Goal: Task Accomplishment & Management: Complete application form

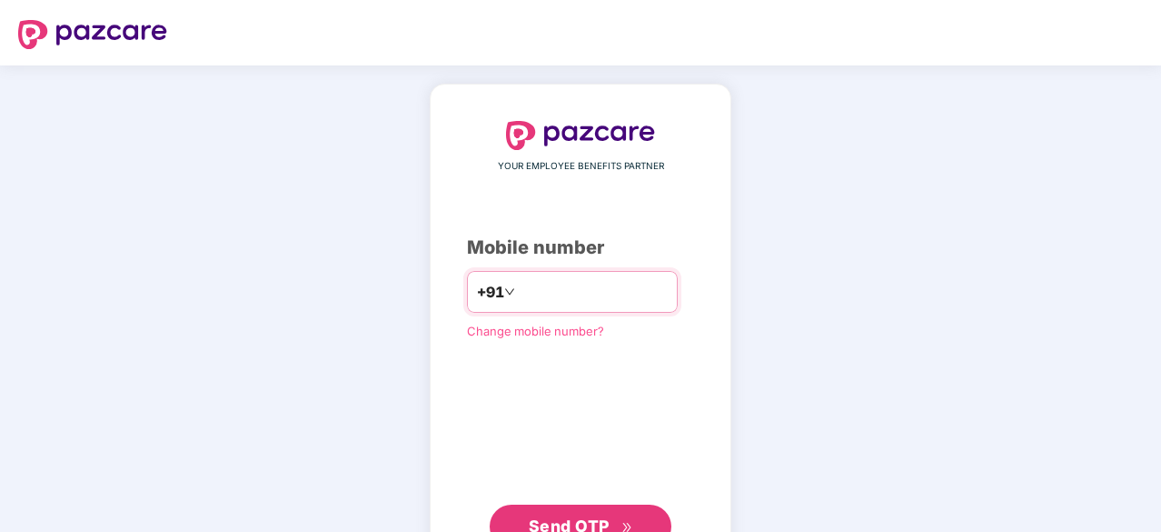
click at [523, 279] on input "number" at bounding box center [593, 291] width 149 height 29
type input "**********"
click at [564, 507] on button "Send OTP" at bounding box center [581, 526] width 182 height 44
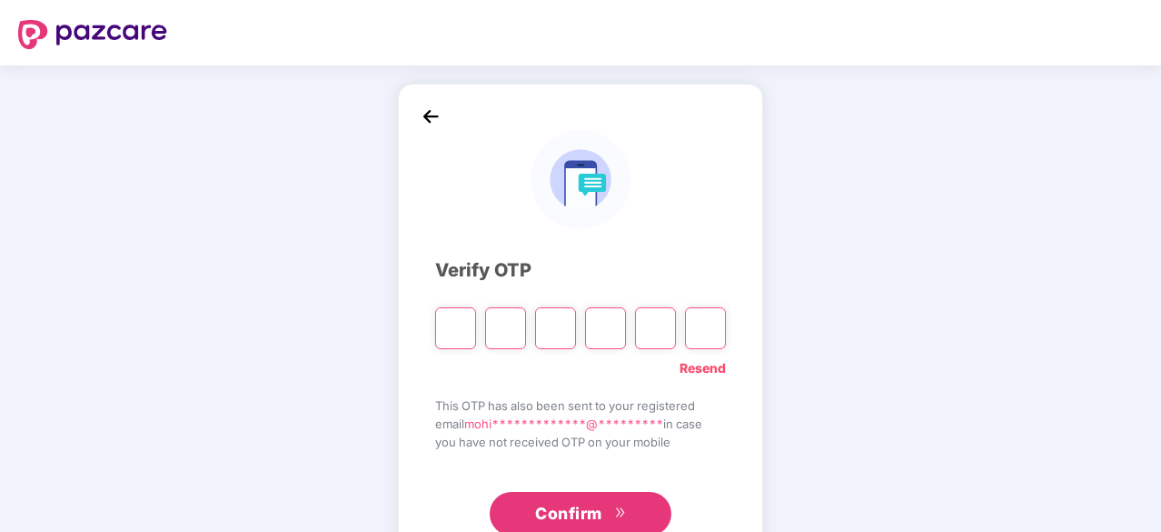
type input "*"
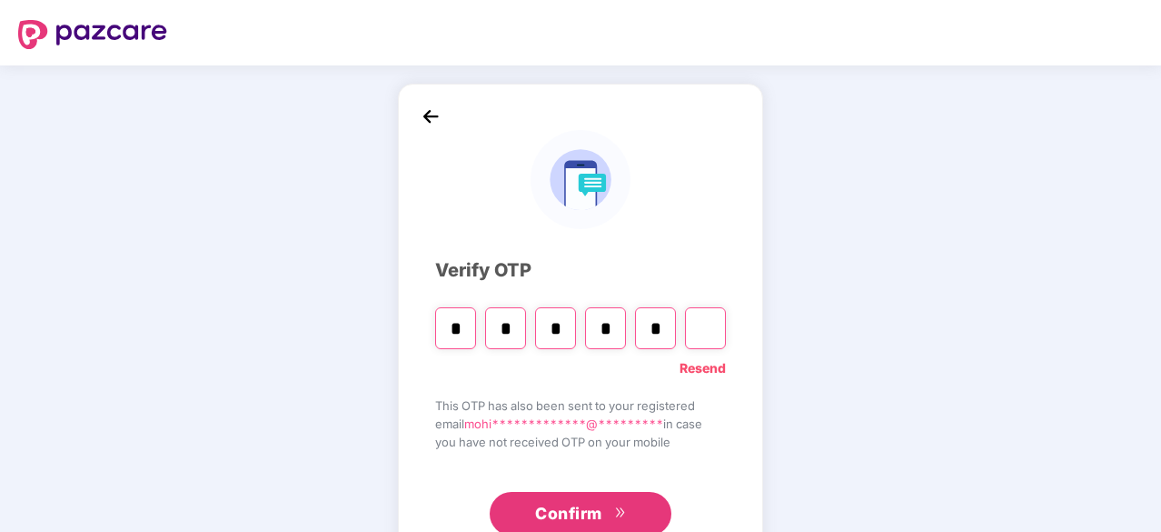
type input "*"
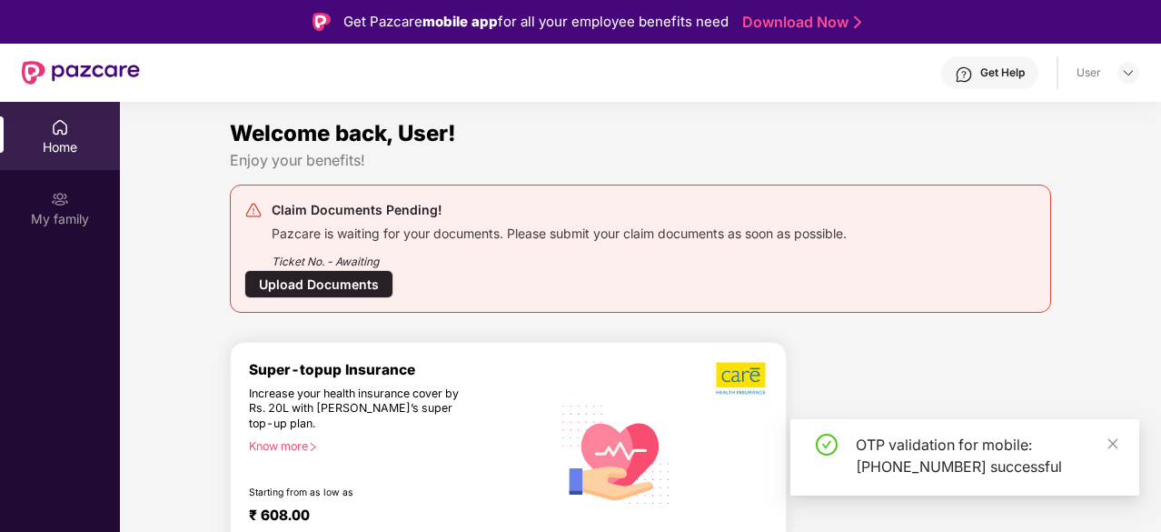
scroll to position [102, 0]
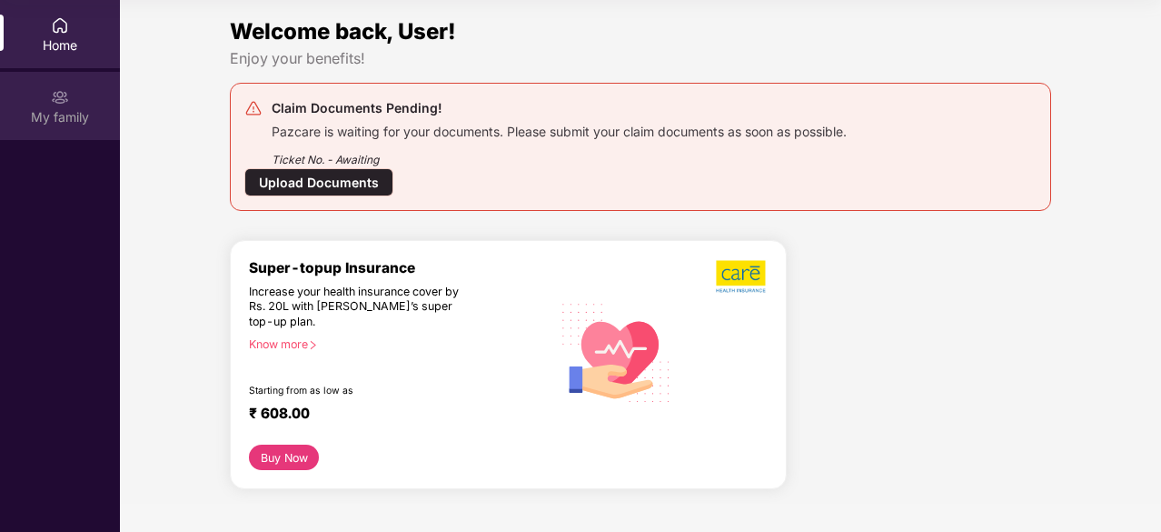
click at [79, 112] on div "My family" at bounding box center [60, 117] width 120 height 18
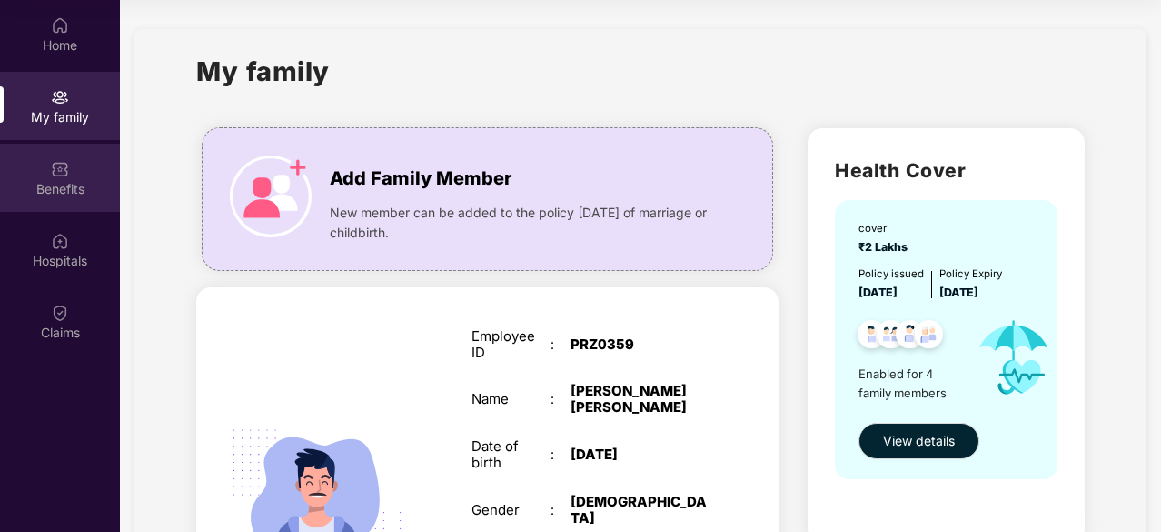
click at [47, 183] on div "Benefits" at bounding box center [60, 189] width 120 height 18
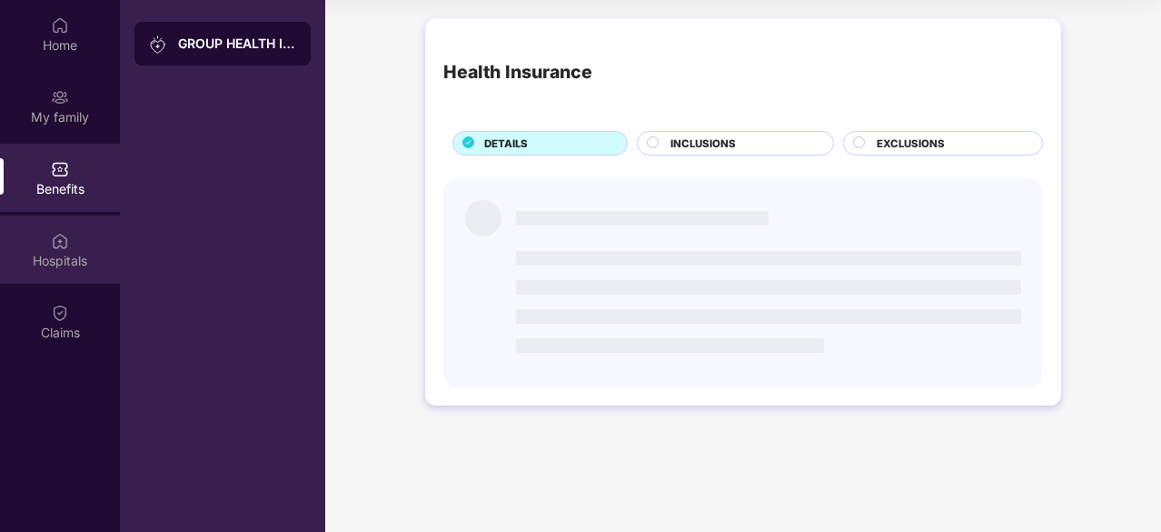
click at [71, 246] on div "Hospitals" at bounding box center [60, 249] width 120 height 68
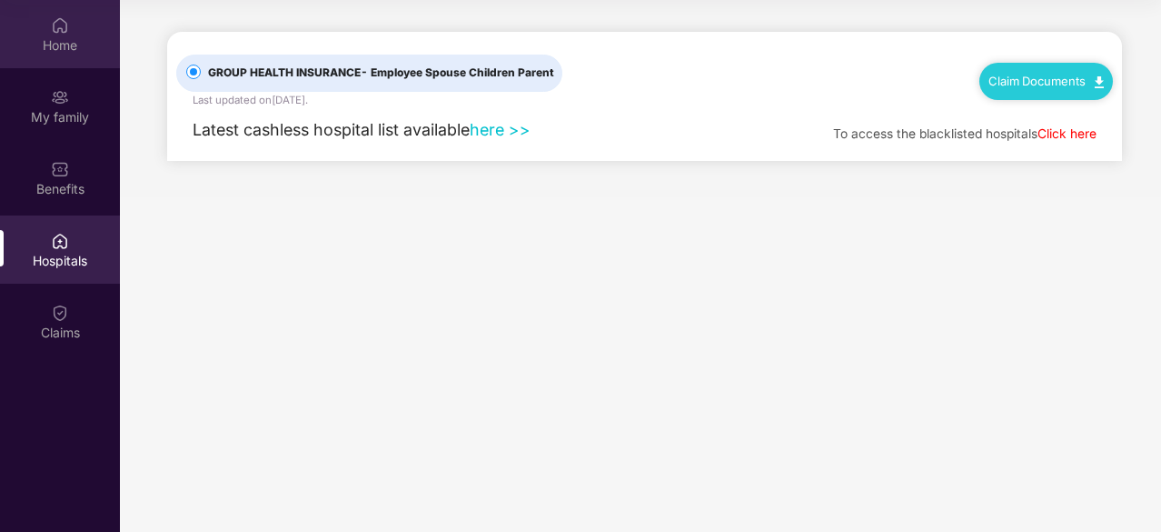
click at [57, 64] on div "Home" at bounding box center [60, 34] width 120 height 68
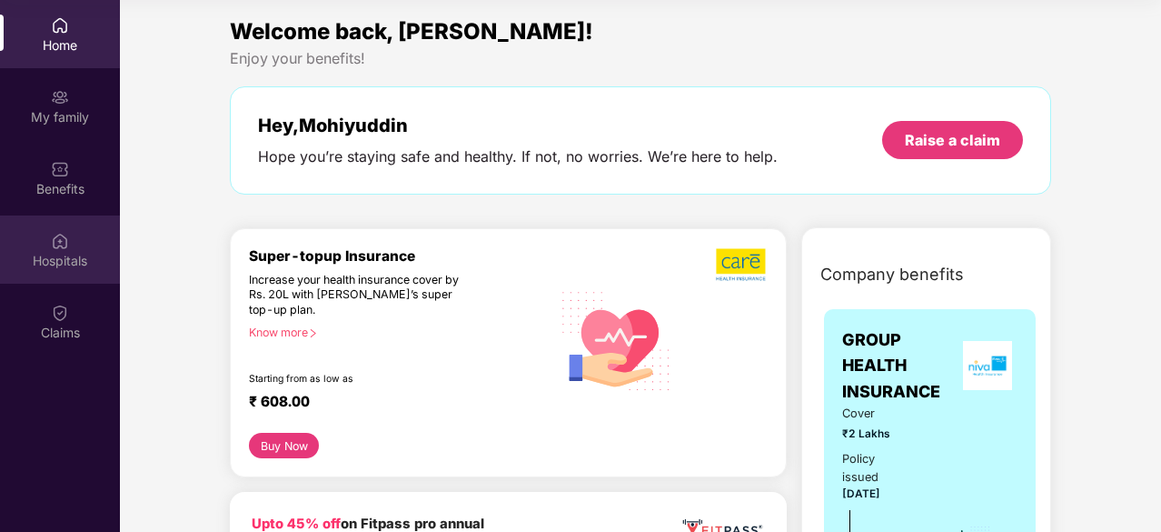
click at [70, 233] on div "Hospitals" at bounding box center [60, 249] width 120 height 68
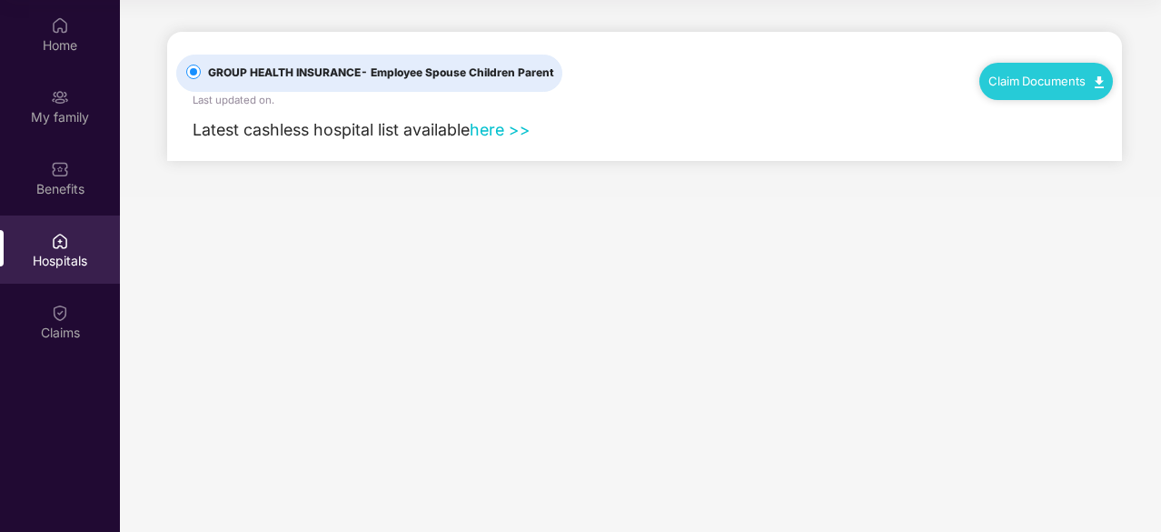
click at [70, 233] on div "Hospitals" at bounding box center [60, 249] width 120 height 68
click at [66, 295] on div "Claims" at bounding box center [60, 321] width 120 height 68
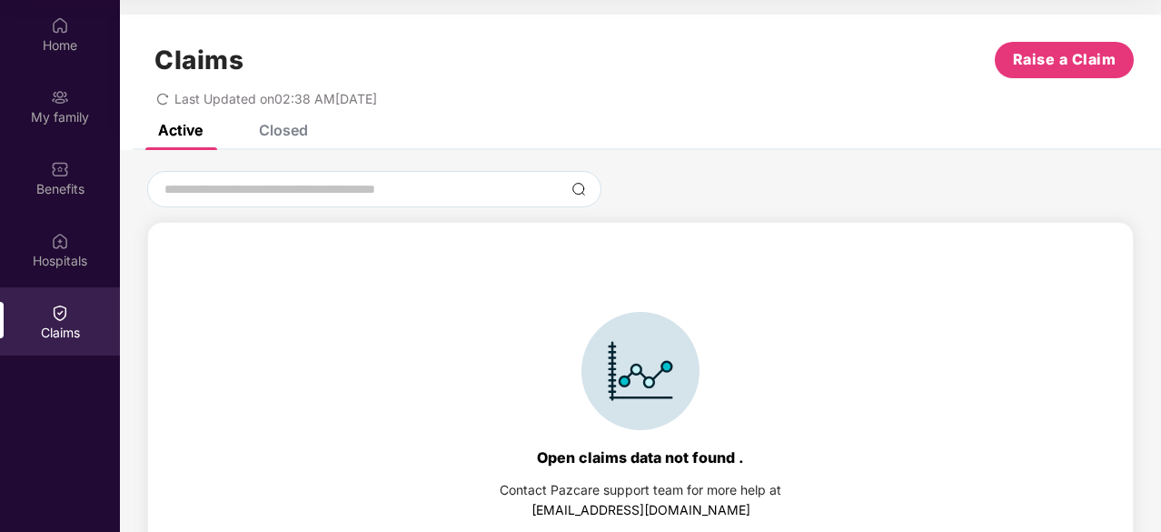
click at [301, 137] on div "Closed" at bounding box center [283, 130] width 49 height 18
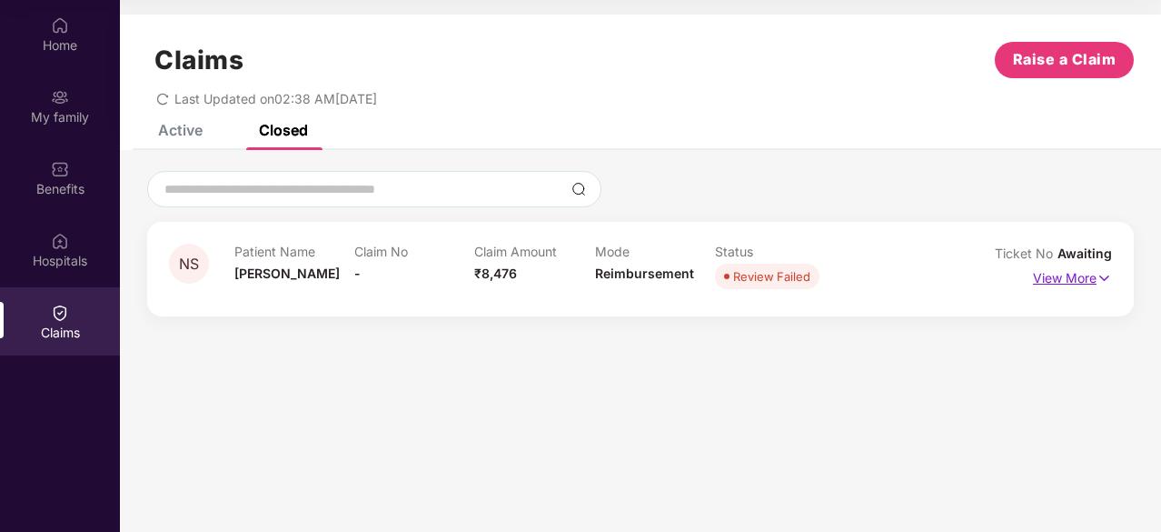
click at [1061, 279] on p "View More" at bounding box center [1072, 276] width 79 height 25
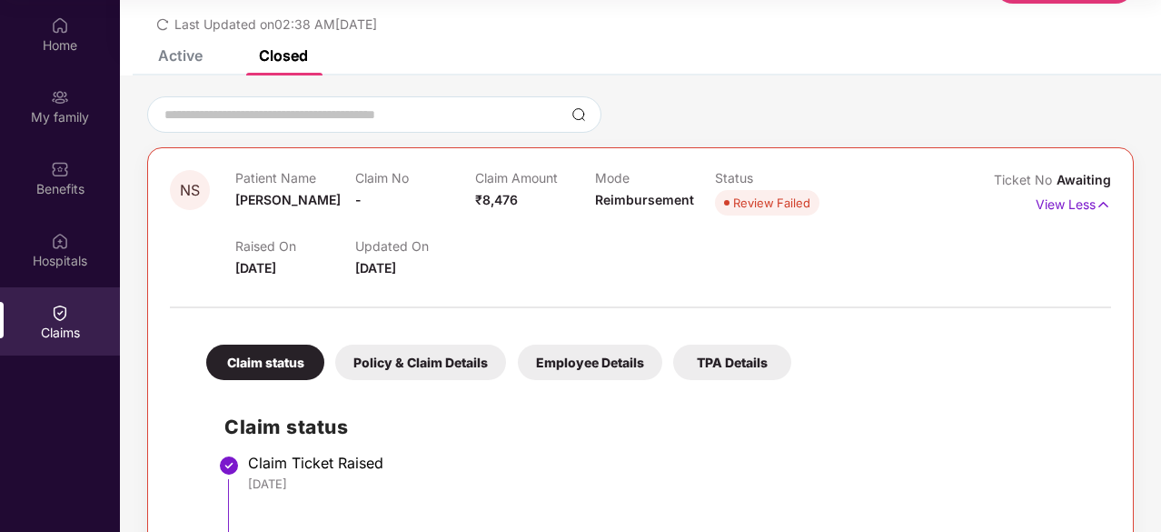
scroll to position [75, 0]
click at [778, 207] on div "Review Failed" at bounding box center [771, 203] width 77 height 18
click at [645, 197] on span "Reimbursement" at bounding box center [644, 199] width 99 height 15
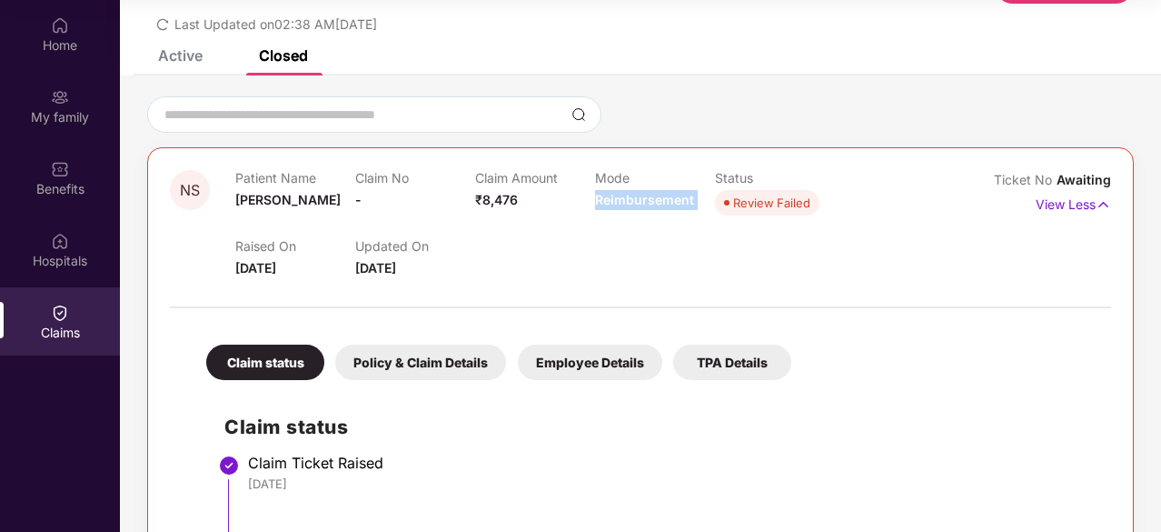
drag, startPoint x: 311, startPoint y: 243, endPoint x: 413, endPoint y: 274, distance: 106.6
click at [413, 274] on div "Raised On [DATE] Updated On [DATE]" at bounding box center [594, 249] width 719 height 58
click at [396, 274] on span "[DATE]" at bounding box center [375, 267] width 41 height 15
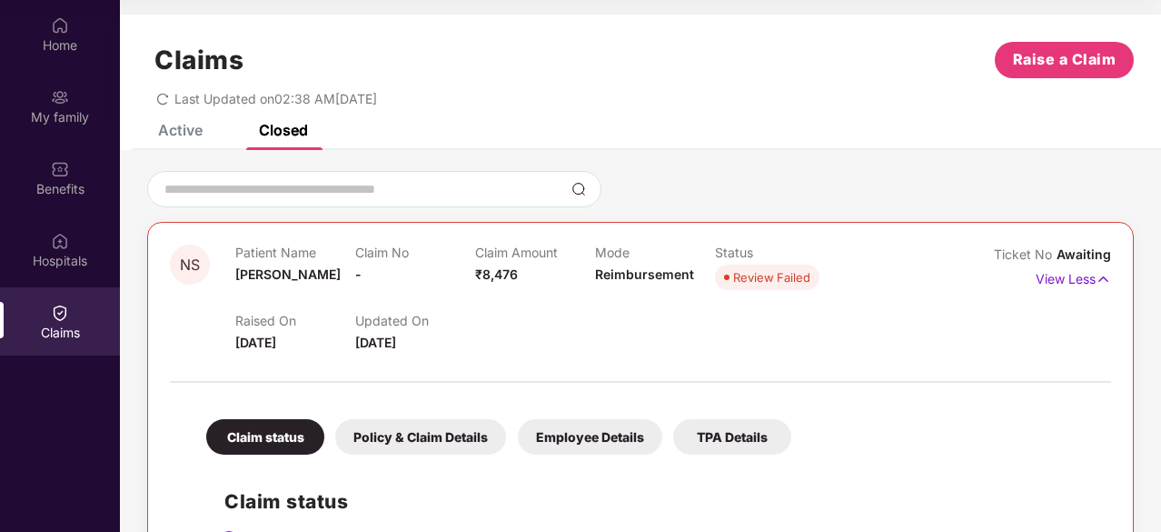
click at [156, 136] on div "Active" at bounding box center [167, 130] width 72 height 18
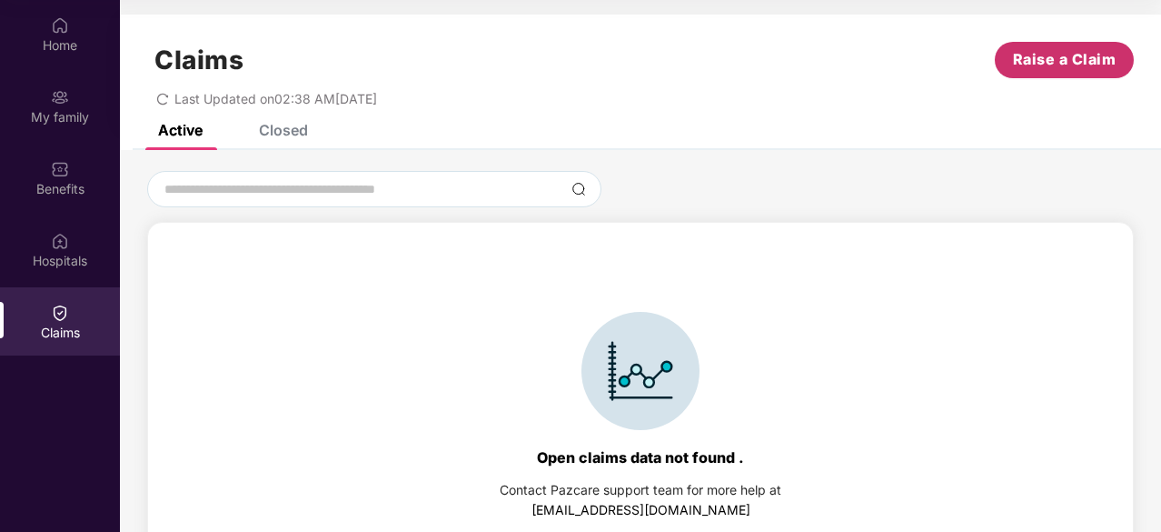
click at [1032, 65] on span "Raise a Claim" at bounding box center [1065, 59] width 104 height 23
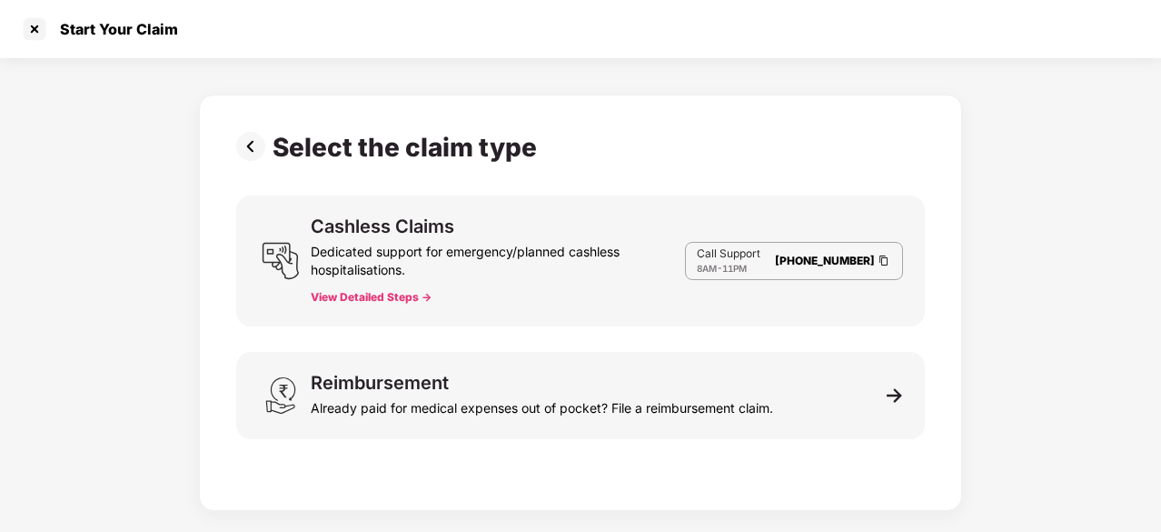
scroll to position [44, 0]
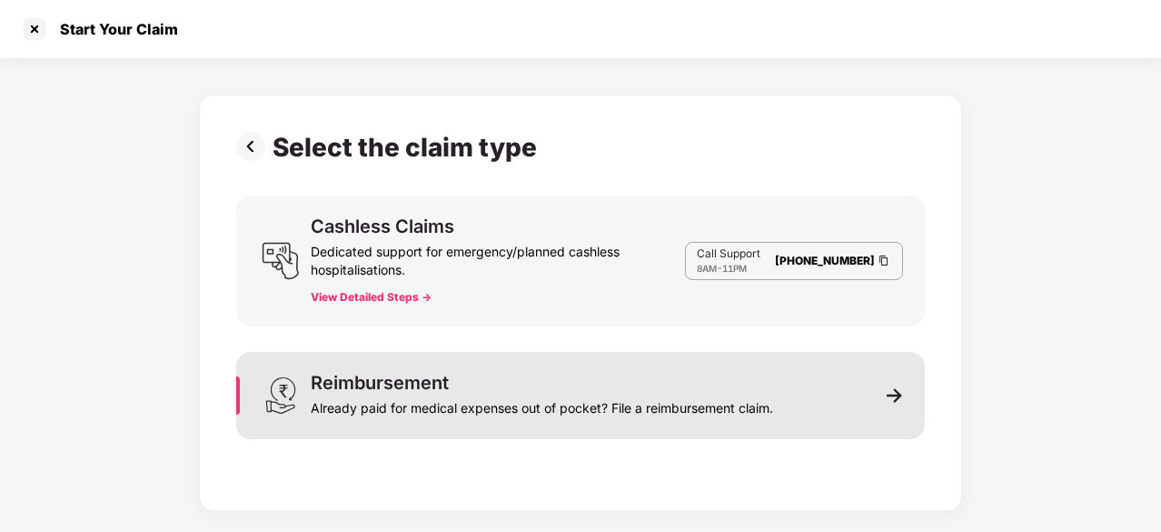
click at [902, 396] on img at bounding box center [895, 395] width 16 height 16
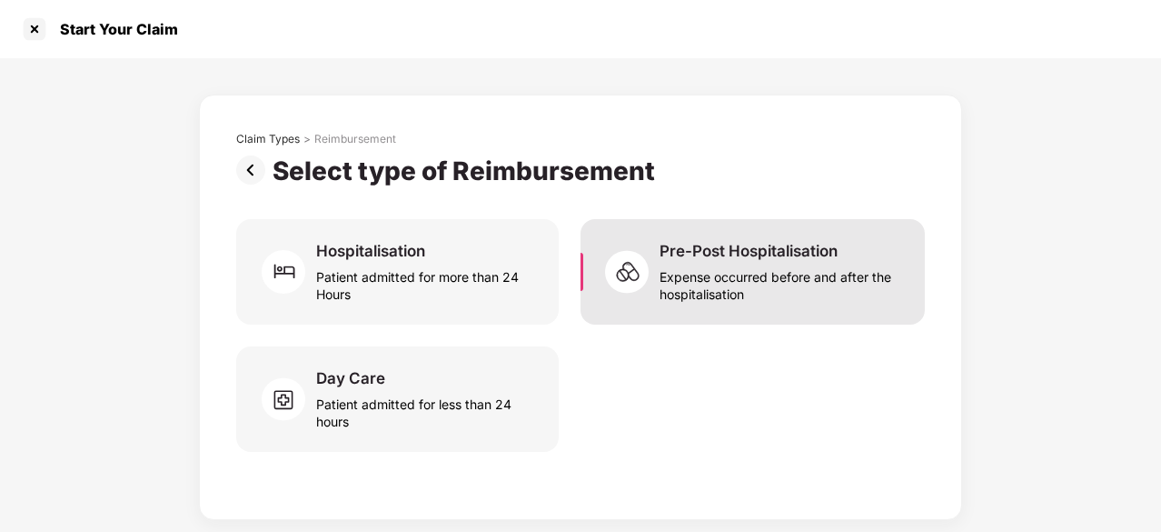
click at [720, 230] on div "Pre-Post Hospitalisation Expense occurred before and after the hospitalisation" at bounding box center [753, 271] width 344 height 105
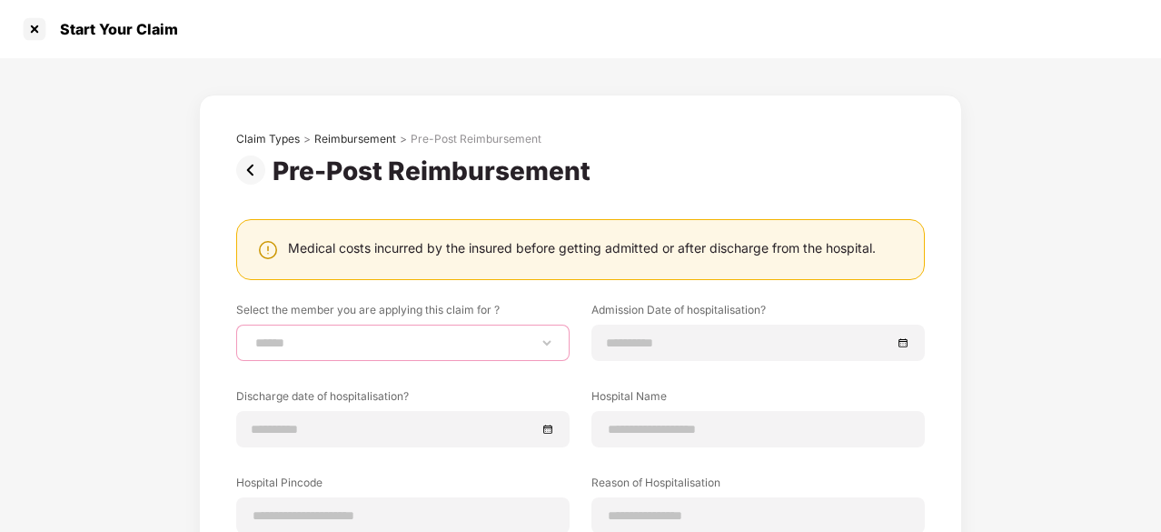
click at [420, 335] on select "**********" at bounding box center [403, 342] width 303 height 15
select select "**********"
click at [252, 335] on select "**********" at bounding box center [403, 342] width 303 height 15
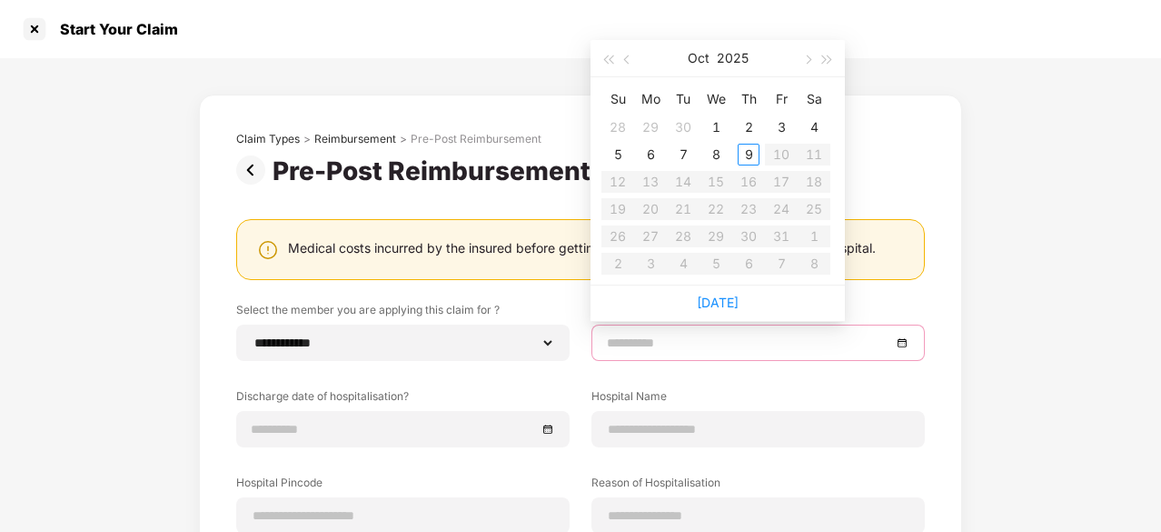
click at [768, 350] on input at bounding box center [749, 343] width 284 height 20
type input "**********"
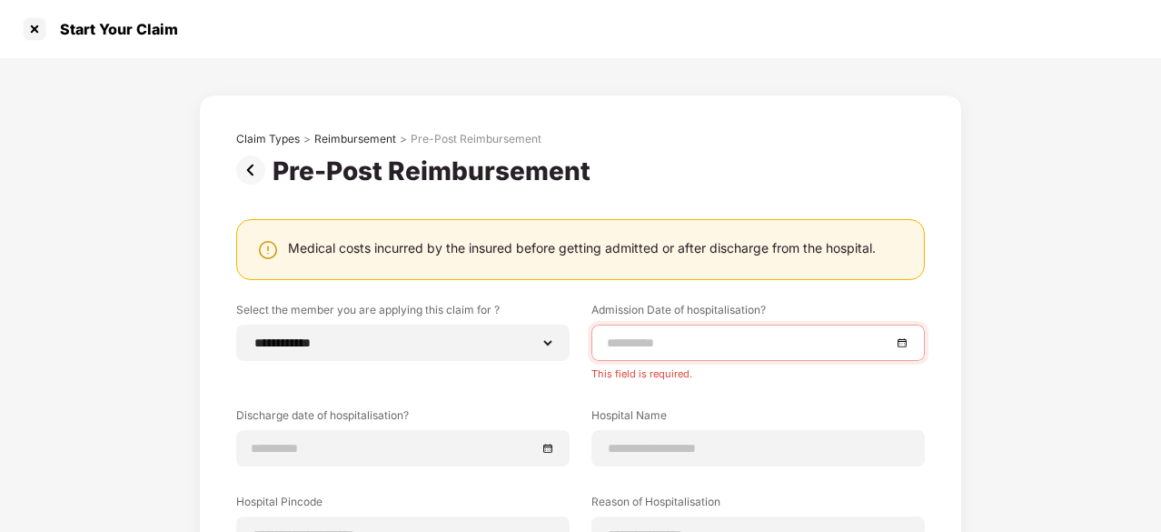
click at [973, 336] on div "**********" at bounding box center [580, 450] width 1161 height 785
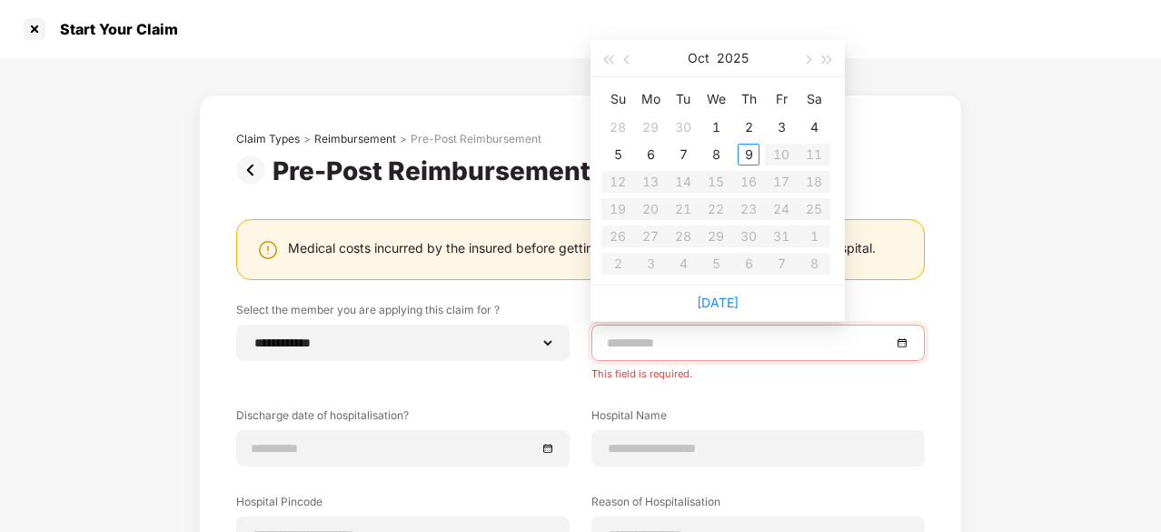
click at [662, 344] on input at bounding box center [749, 343] width 284 height 20
type input "**********"
click at [622, 67] on button "button" at bounding box center [628, 58] width 20 height 36
type input "**********"
click at [652, 209] on div "22" at bounding box center [651, 209] width 22 height 22
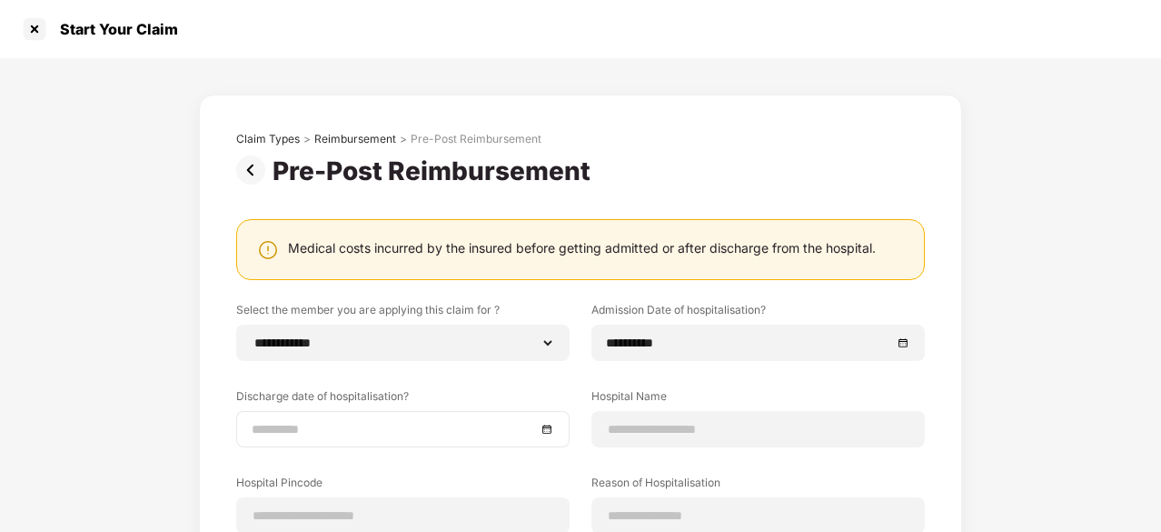
click at [548, 430] on div at bounding box center [403, 429] width 303 height 20
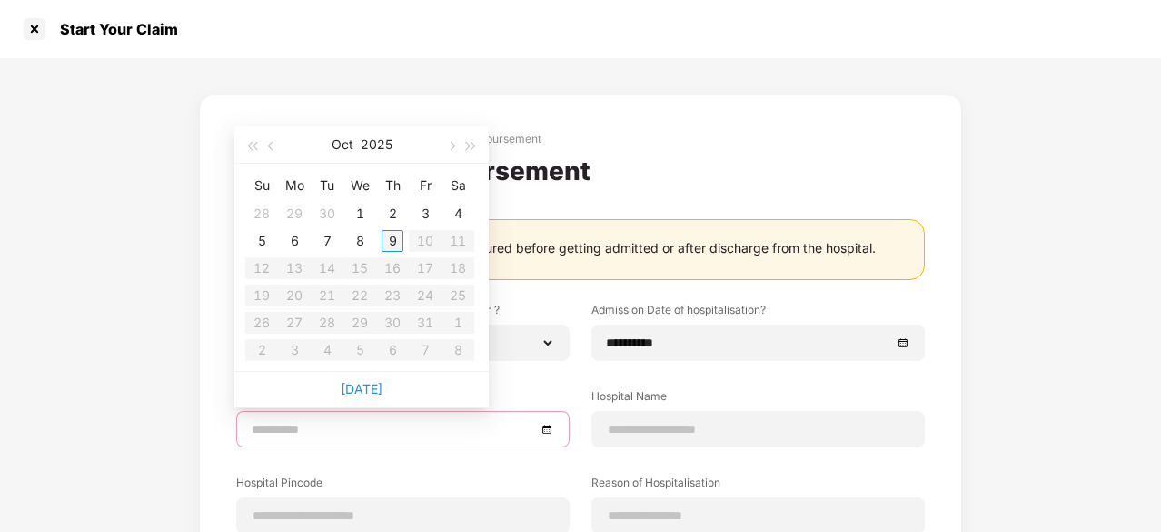
type input "**********"
click at [261, 132] on button "button" at bounding box center [252, 144] width 20 height 36
click at [270, 144] on span "button" at bounding box center [272, 146] width 9 height 9
click at [271, 289] on table "Su Mo Tu We Th Fr Sa 1 2 3 4 5 6 7 8 9 10 11 12 13 14 15 16 17 18 19 20 21 22 2…" at bounding box center [359, 267] width 229 height 193
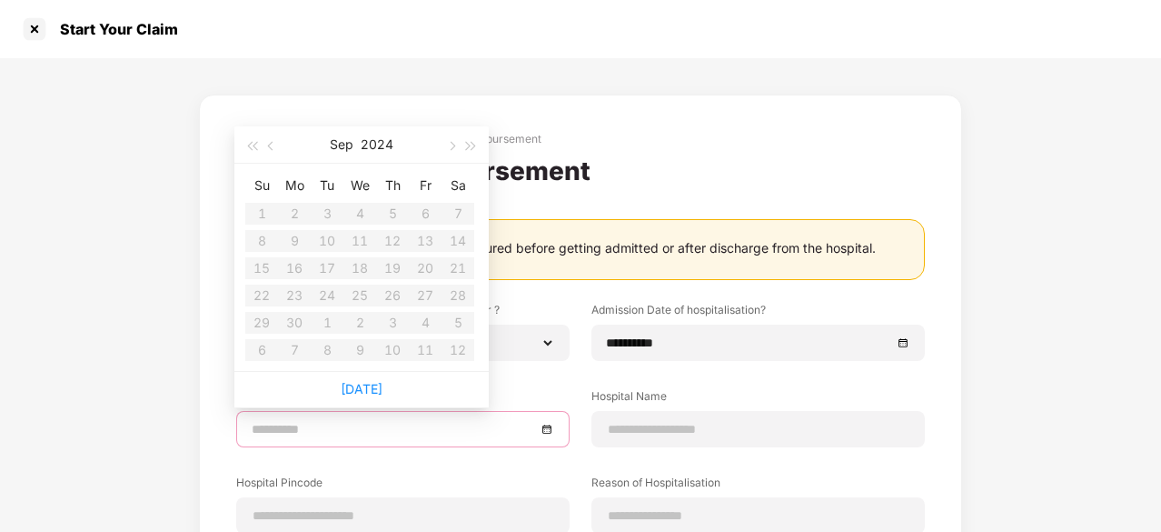
click at [271, 289] on table "Su Mo Tu We Th Fr Sa 1 2 3 4 5 6 7 8 9 10 11 12 13 14 15 16 17 18 19 20 21 22 2…" at bounding box center [359, 267] width 229 height 193
click at [292, 290] on table "Su Mo Tu We Th Fr Sa 1 2 3 4 5 6 7 8 9 10 11 12 13 14 15 16 17 18 19 20 21 22 2…" at bounding box center [359, 267] width 229 height 193
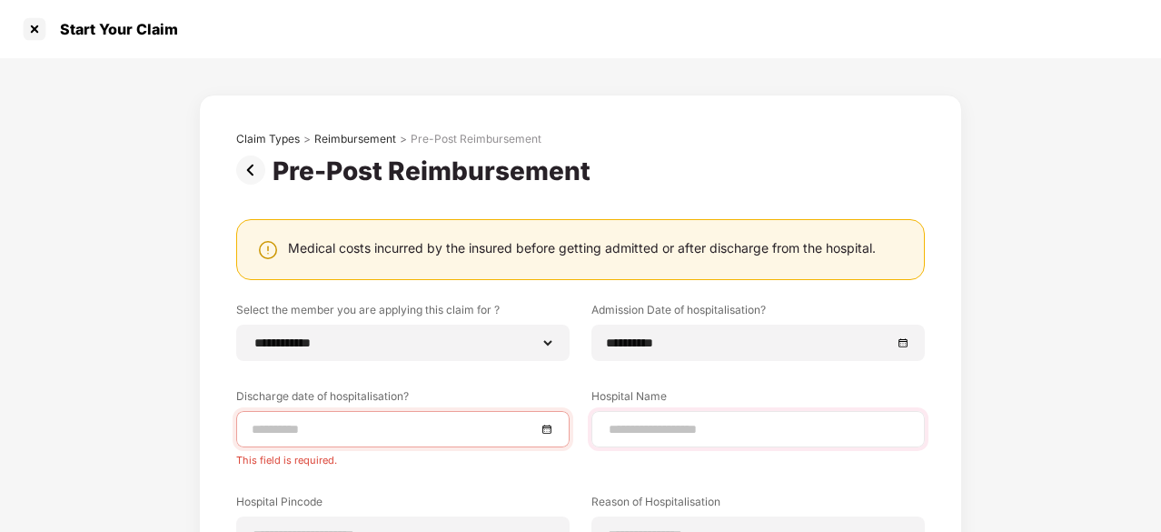
click at [691, 413] on div at bounding box center [758, 429] width 333 height 36
click at [554, 429] on div at bounding box center [402, 429] width 333 height 36
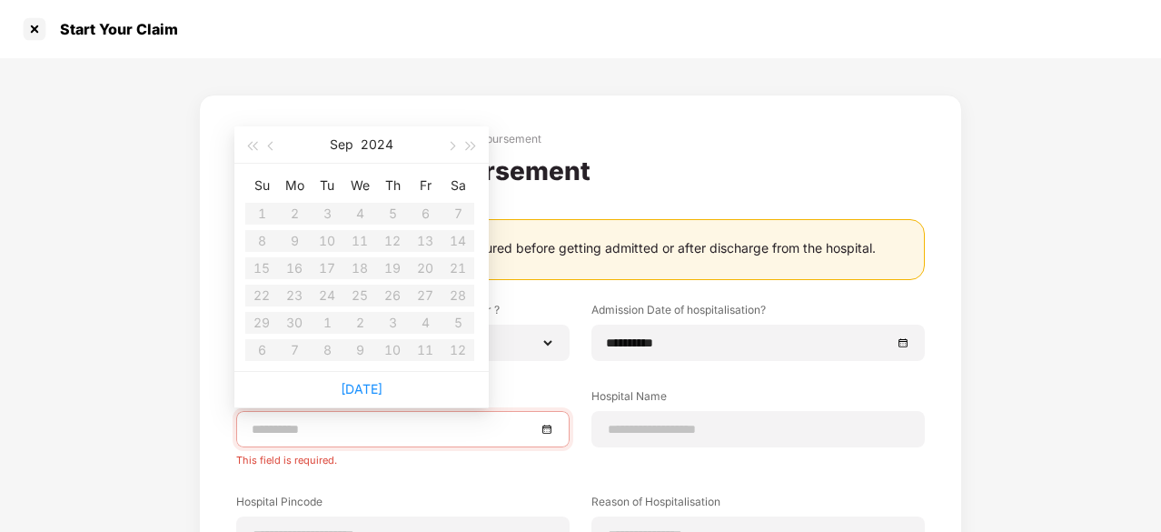
click at [298, 292] on table "Su Mo Tu We Th Fr Sa 1 2 3 4 5 6 7 8 9 10 11 12 13 14 15 16 17 18 19 20 21 22 2…" at bounding box center [359, 267] width 229 height 193
click at [473, 146] on span "button" at bounding box center [471, 146] width 9 height 9
type input "**********"
click at [314, 295] on td "23" at bounding box center [327, 295] width 33 height 27
click at [337, 422] on input at bounding box center [394, 429] width 284 height 20
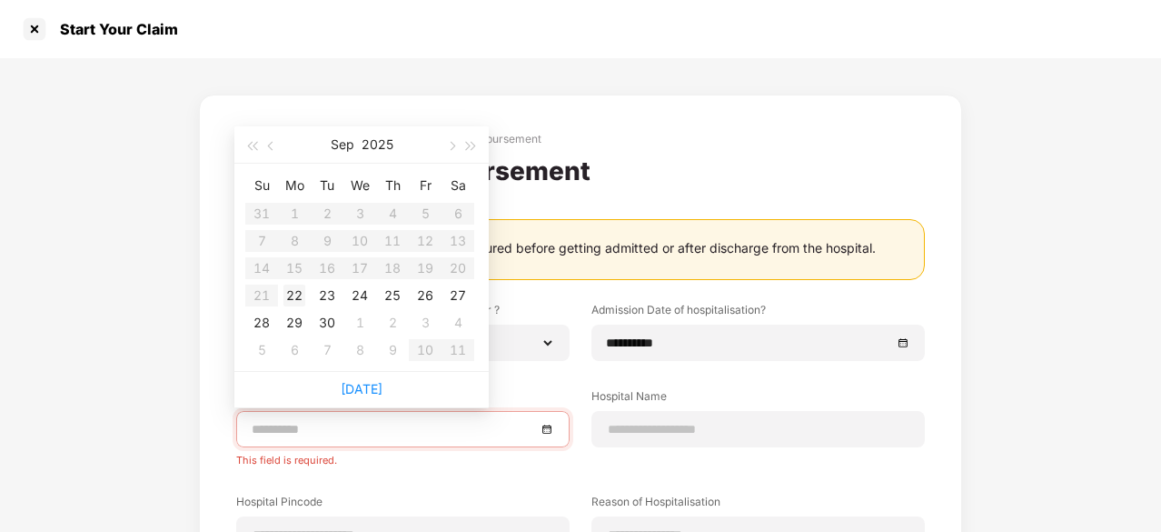
type input "**********"
click at [296, 292] on div "22" at bounding box center [295, 295] width 22 height 22
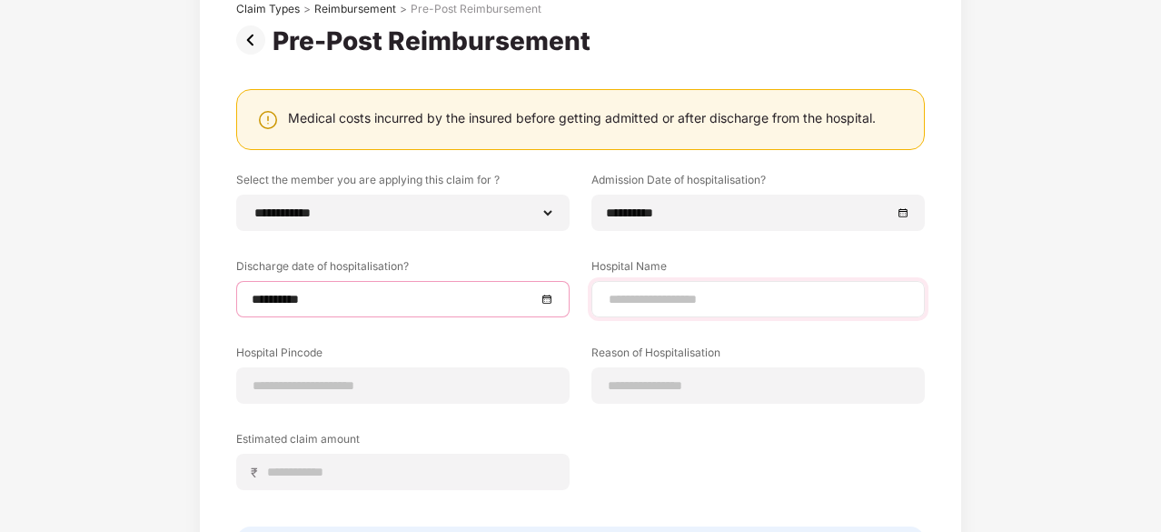
scroll to position [131, 0]
click at [674, 303] on input at bounding box center [758, 298] width 303 height 19
click at [687, 299] on input at bounding box center [758, 298] width 303 height 19
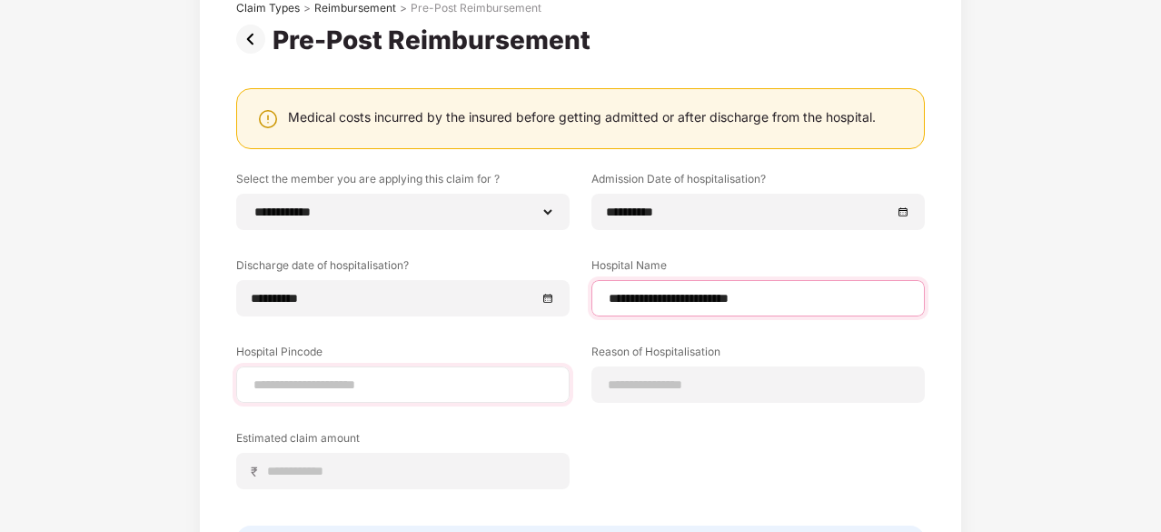
type input "**********"
click at [395, 384] on input at bounding box center [403, 384] width 303 height 19
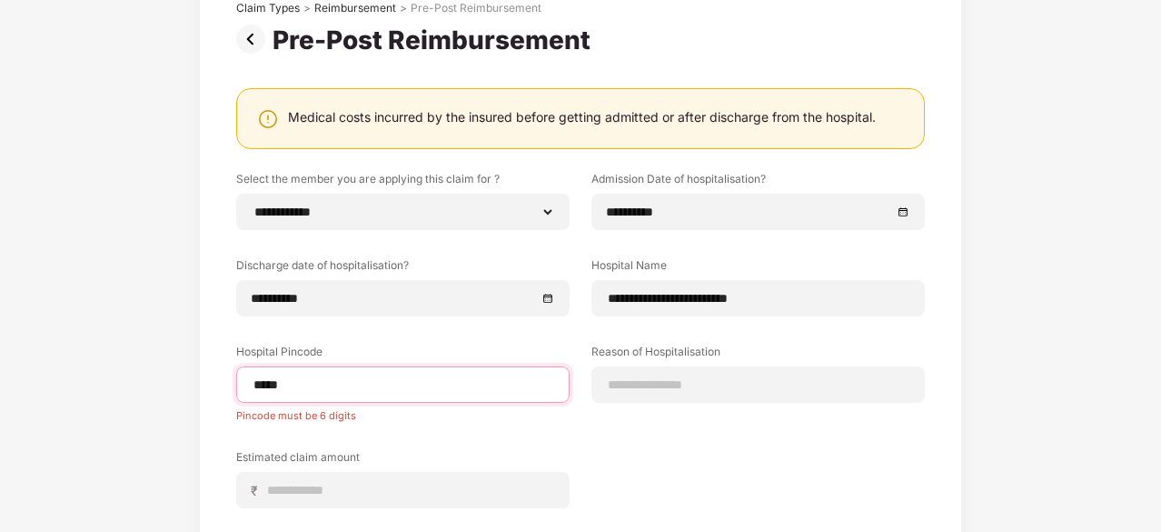
type input "******"
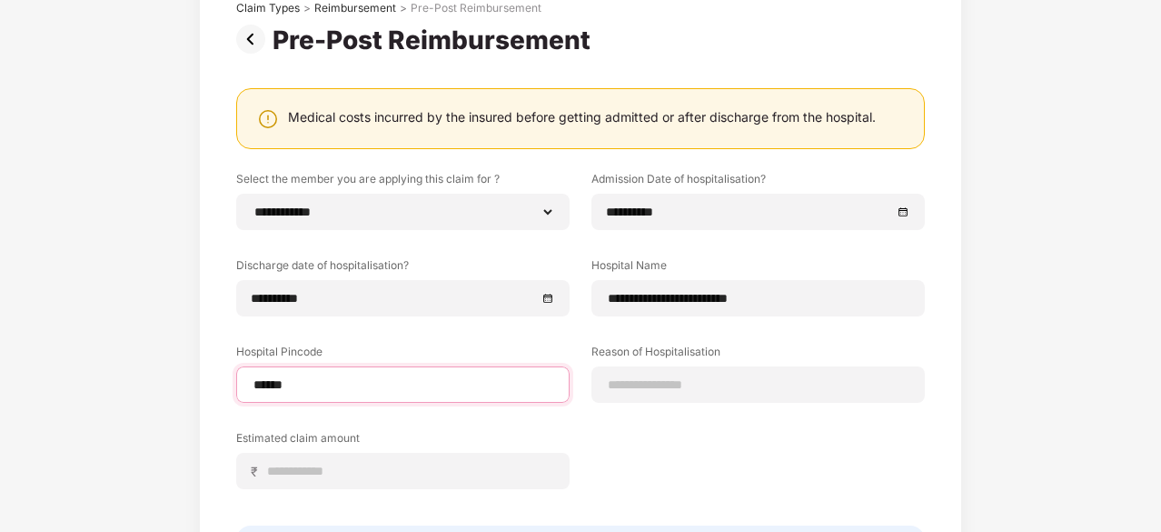
select select "*****"
select select "**********"
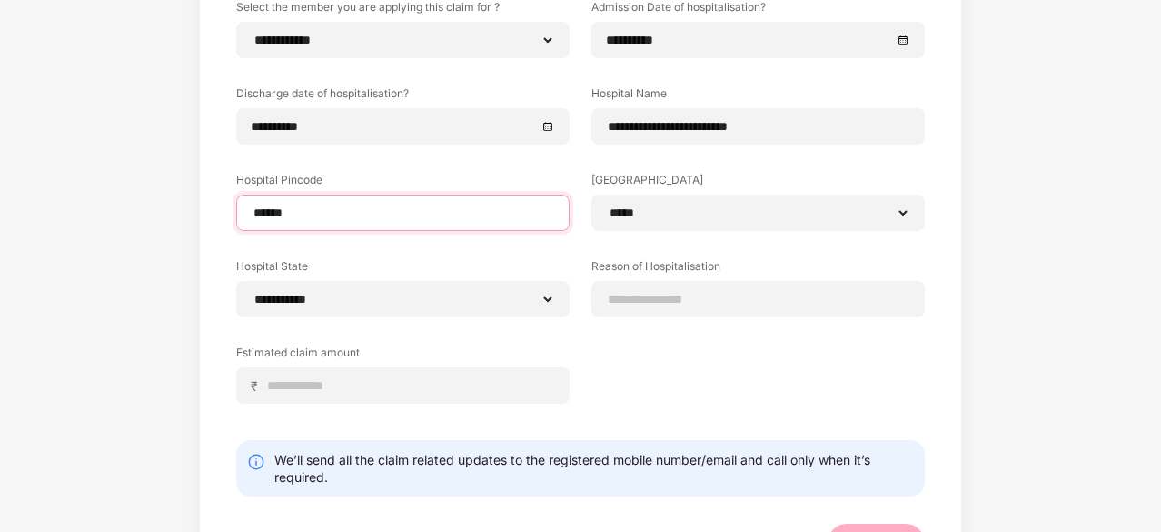
scroll to position [303, 0]
type input "******"
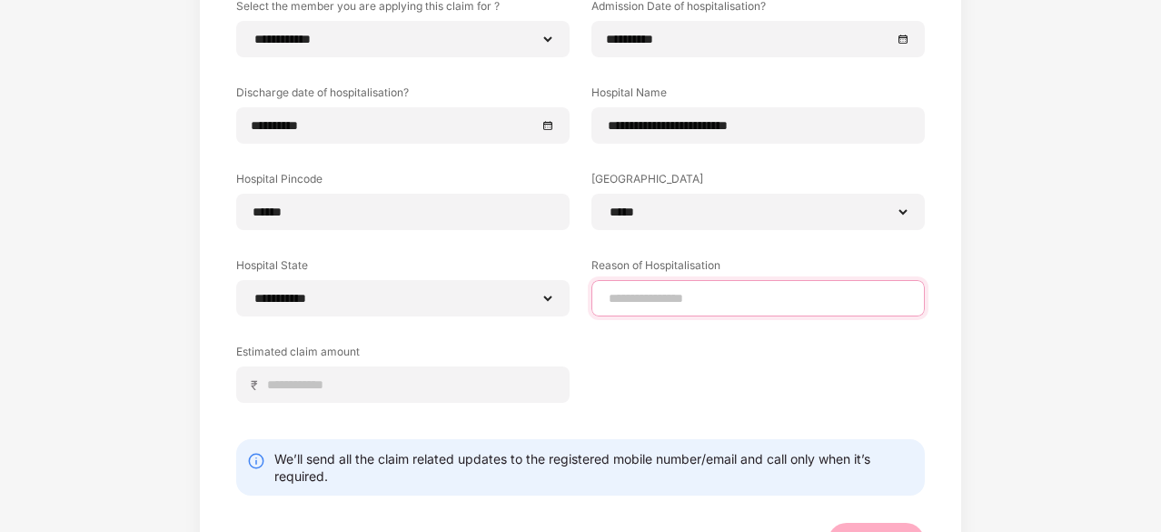
click at [681, 295] on input at bounding box center [758, 298] width 303 height 19
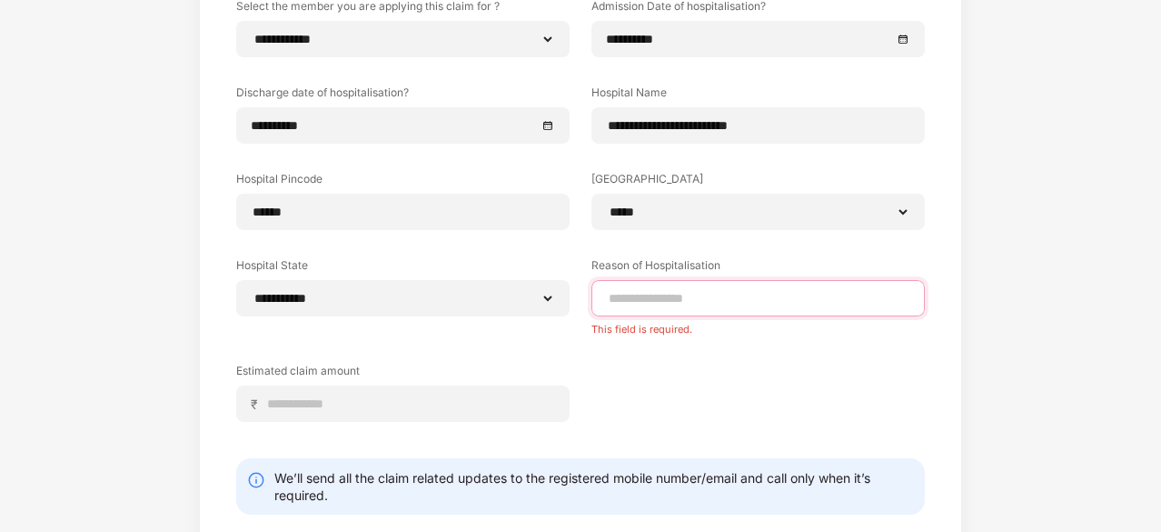
paste input "**********"
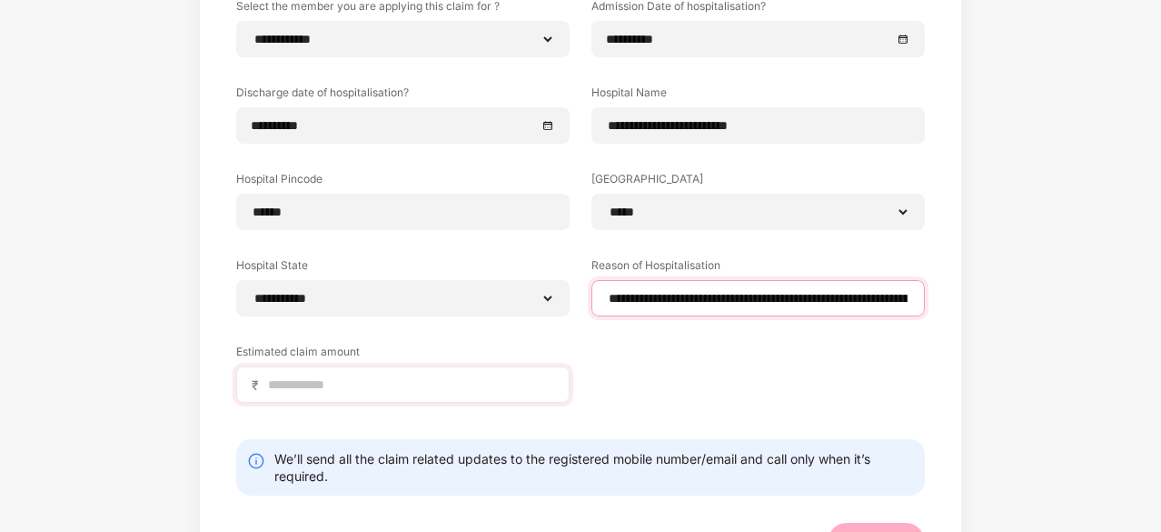
type input "**********"
click at [416, 388] on input at bounding box center [410, 384] width 288 height 19
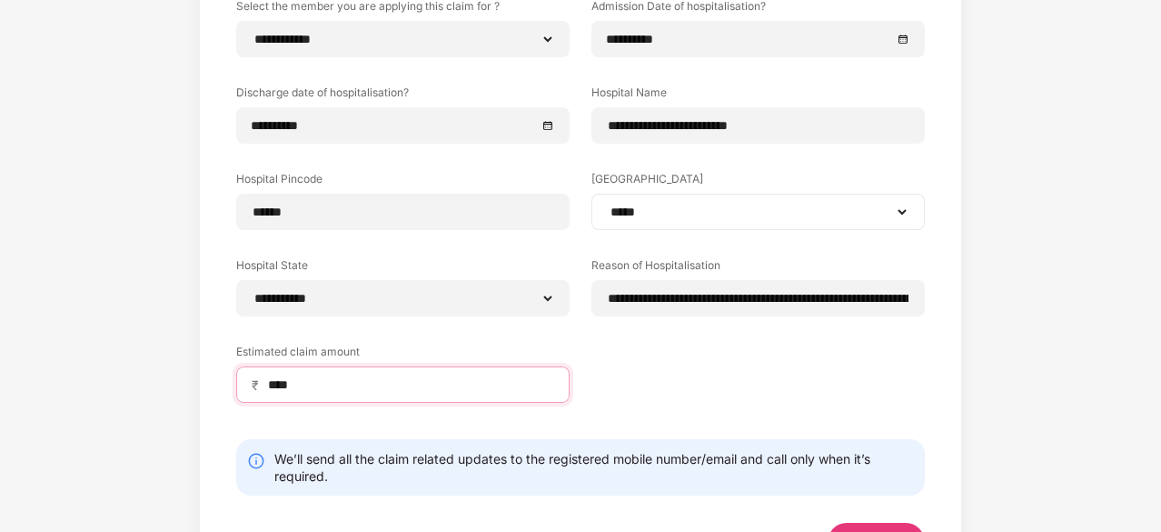
scroll to position [377, 0]
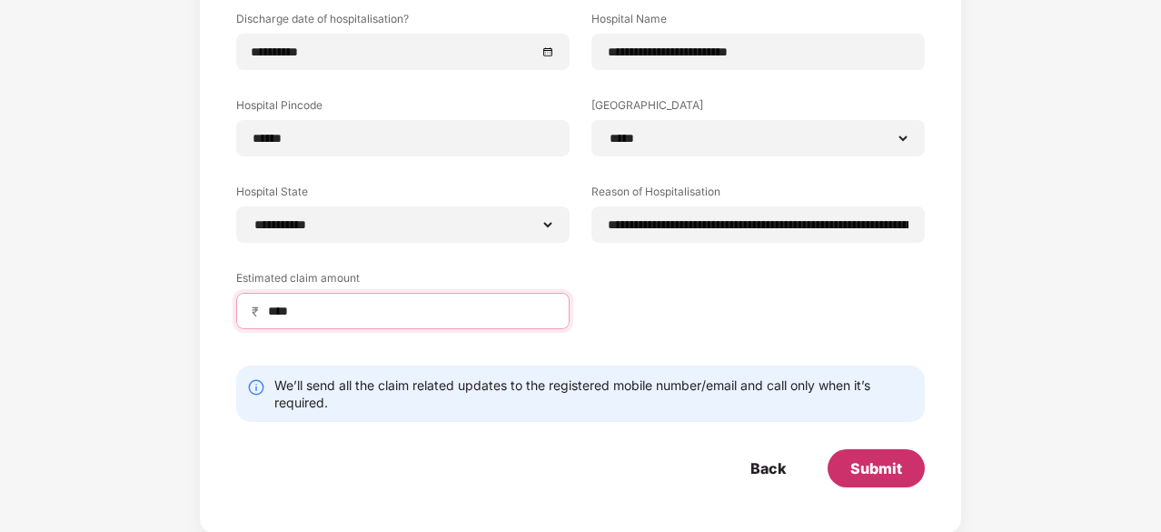
type input "****"
click at [867, 452] on div "Submit" at bounding box center [876, 468] width 97 height 38
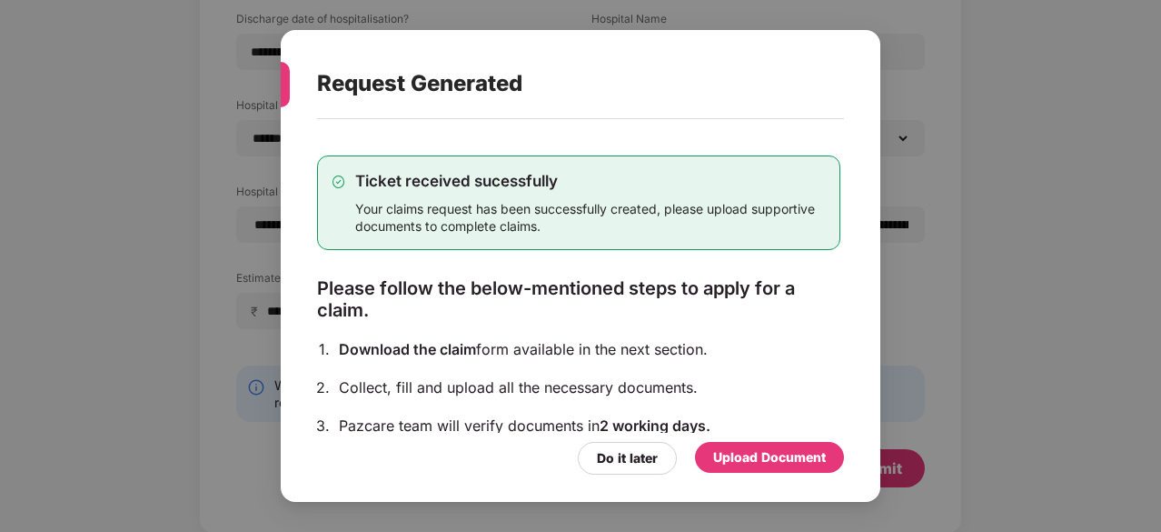
scroll to position [74, 0]
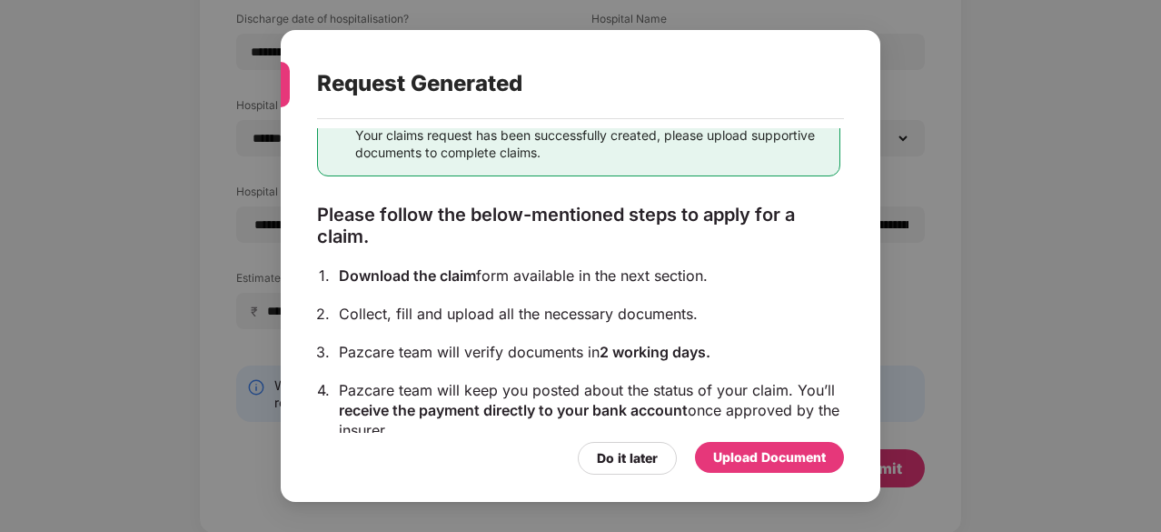
click at [714, 457] on div "Upload Document" at bounding box center [769, 457] width 113 height 20
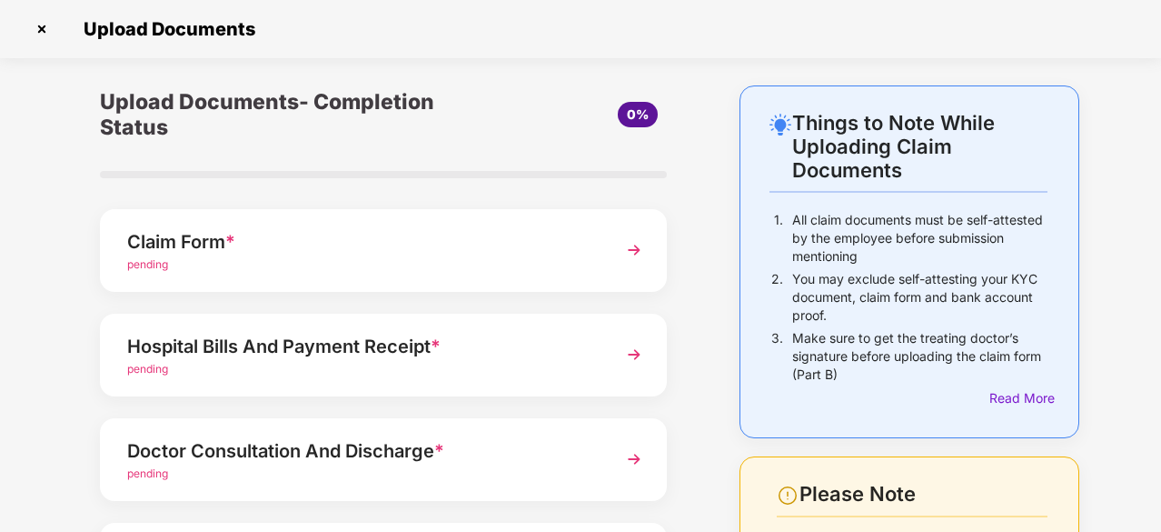
click at [632, 253] on img at bounding box center [634, 250] width 33 height 33
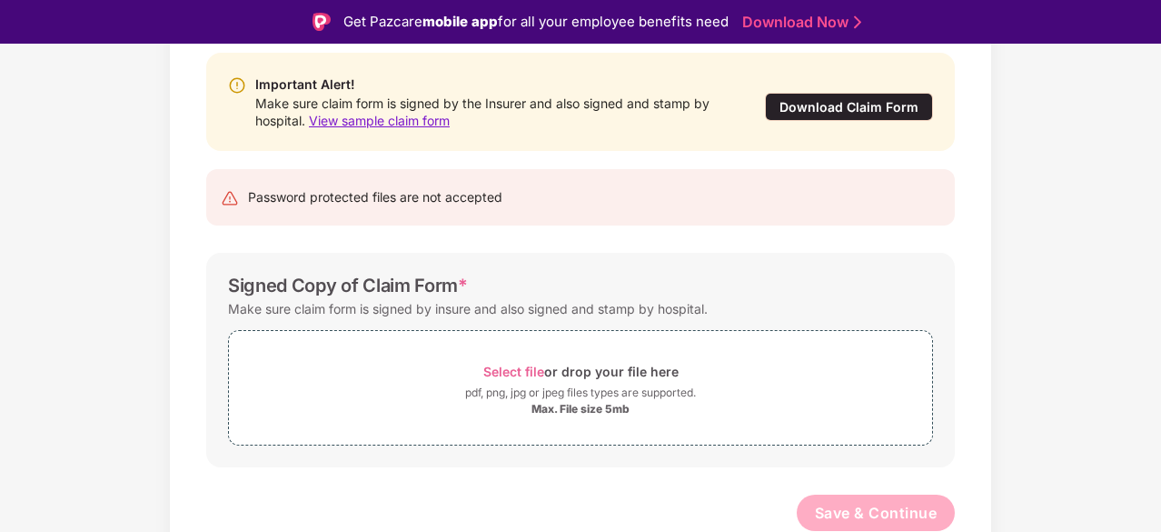
scroll to position [44, 0]
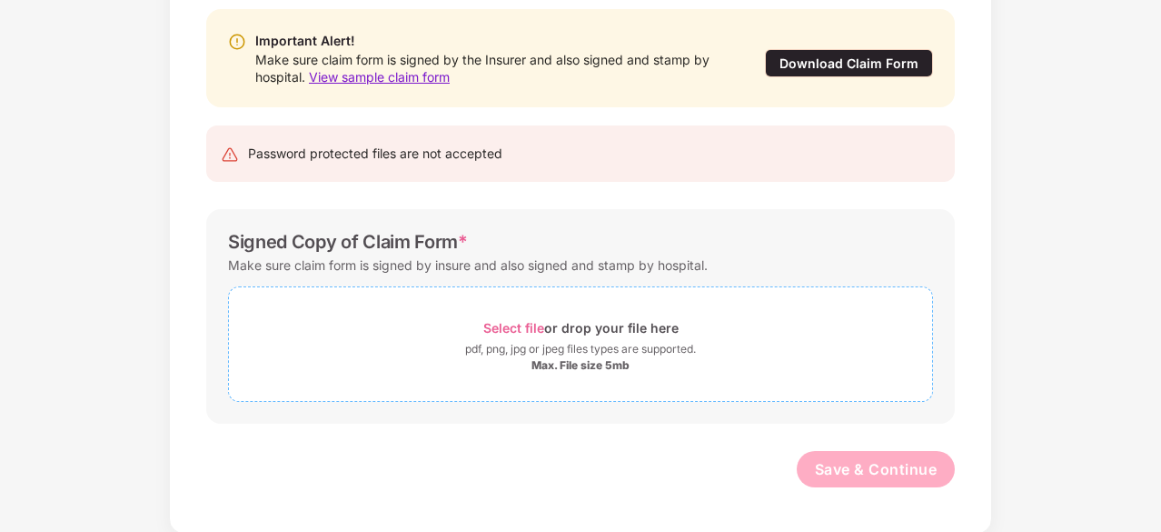
click at [539, 324] on span "Select file" at bounding box center [513, 327] width 61 height 15
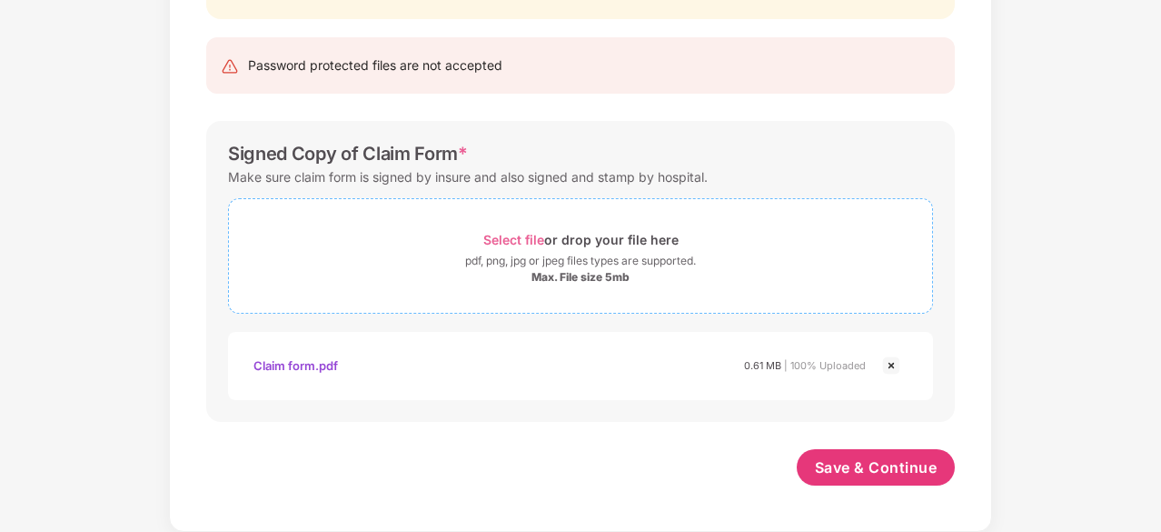
scroll to position [273, 0]
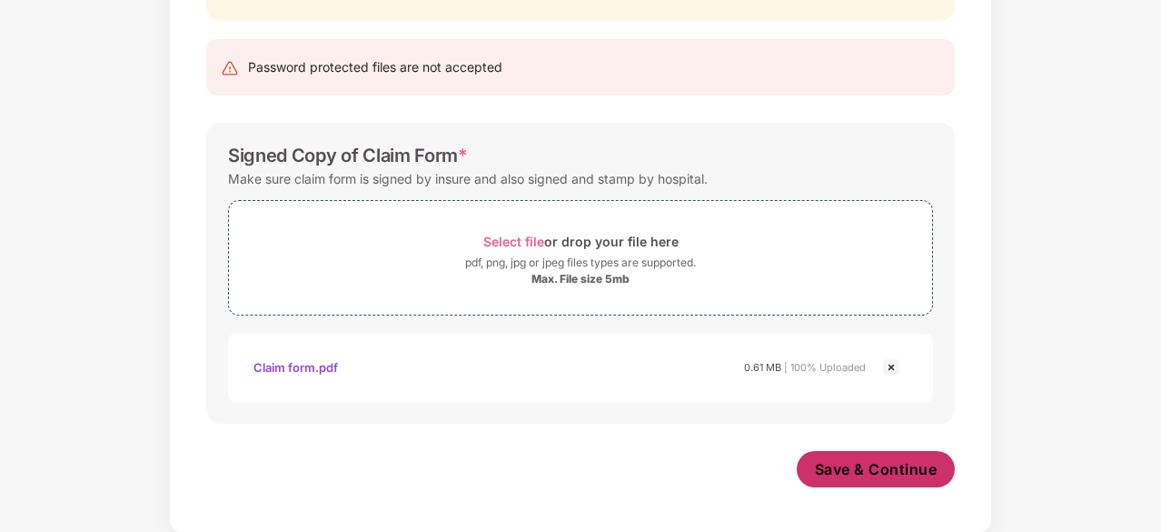
click at [860, 462] on span "Save & Continue" at bounding box center [876, 469] width 123 height 20
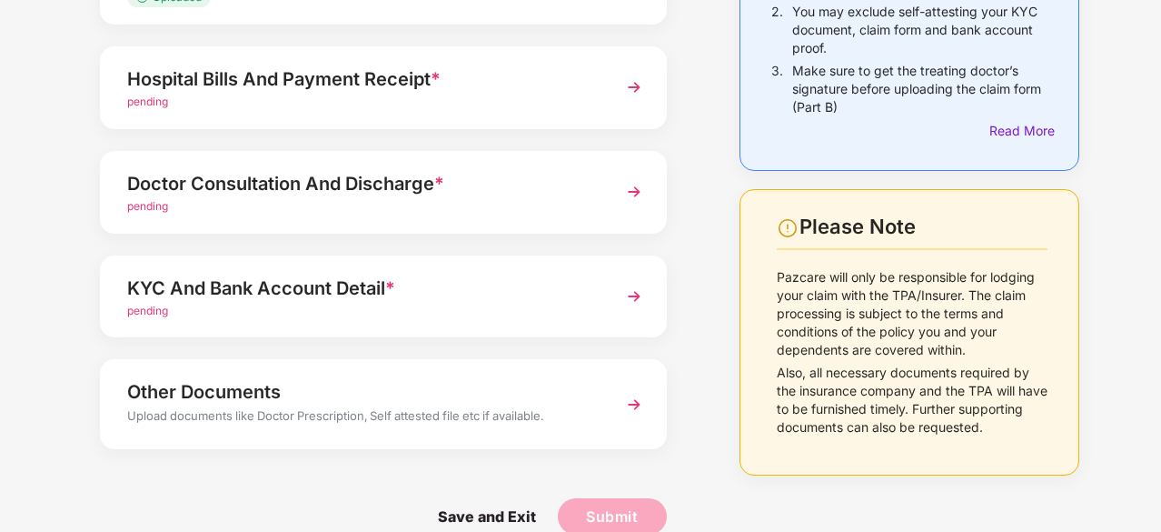
scroll to position [269, 0]
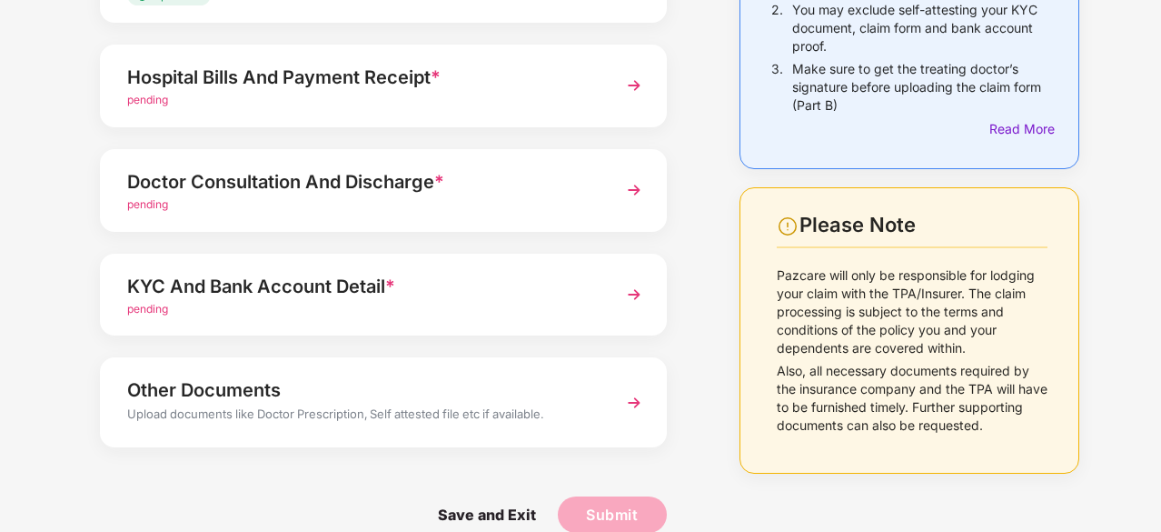
click at [640, 83] on img at bounding box center [634, 85] width 33 height 33
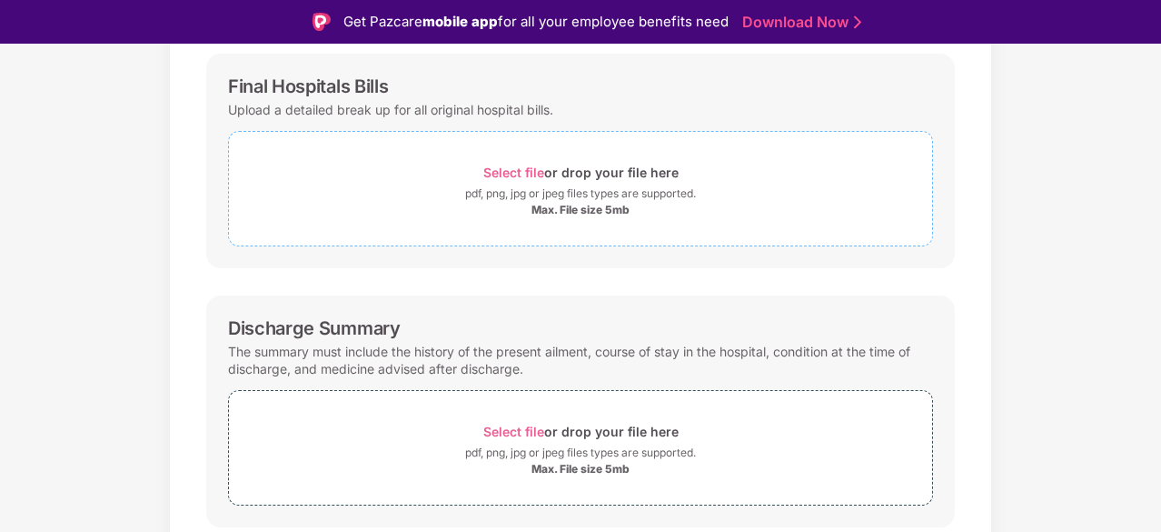
click at [512, 169] on span "Select file" at bounding box center [513, 171] width 61 height 15
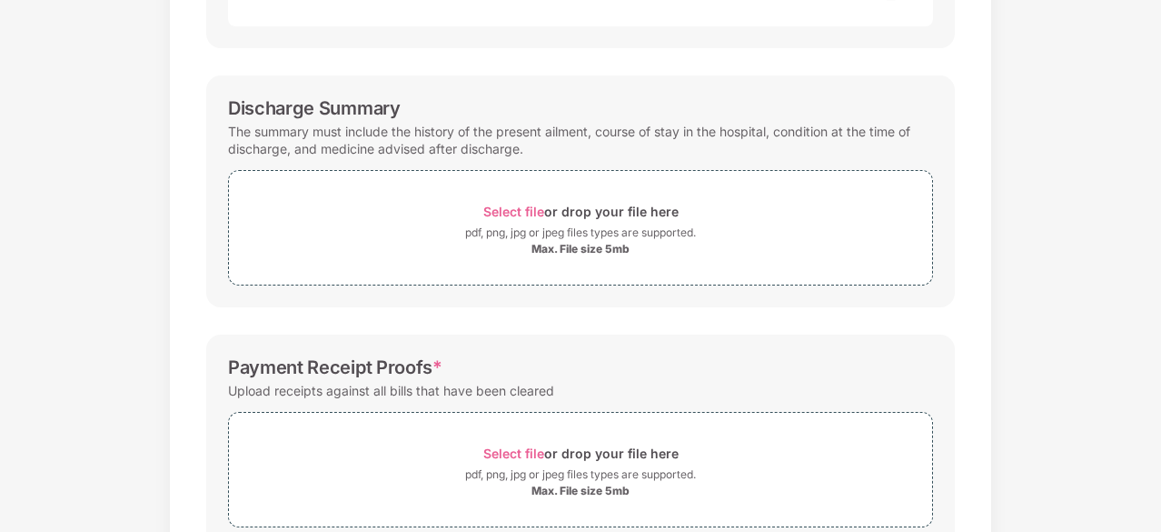
scroll to position [535, 0]
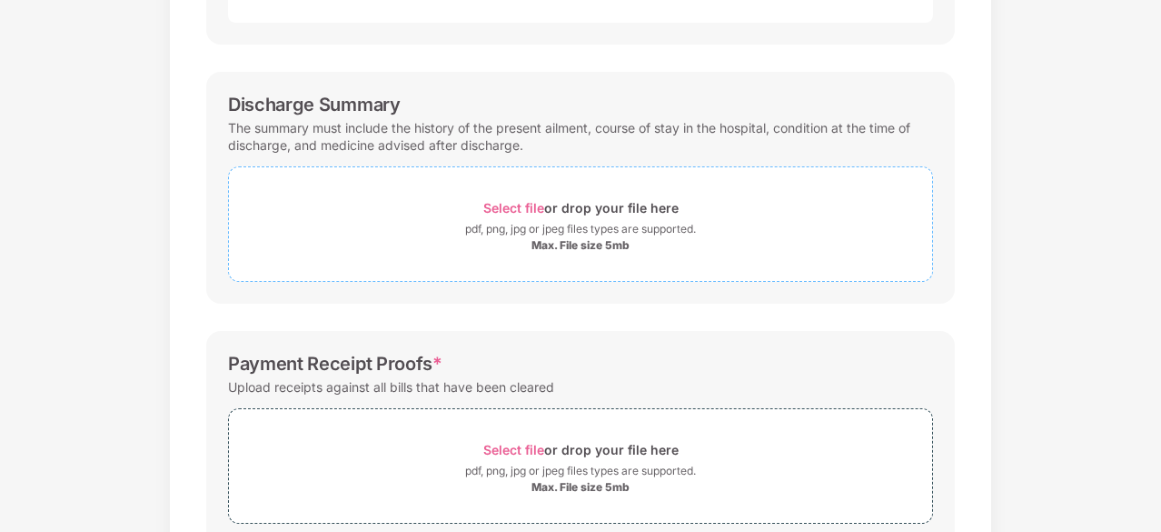
click at [506, 208] on span "Select file" at bounding box center [513, 207] width 61 height 15
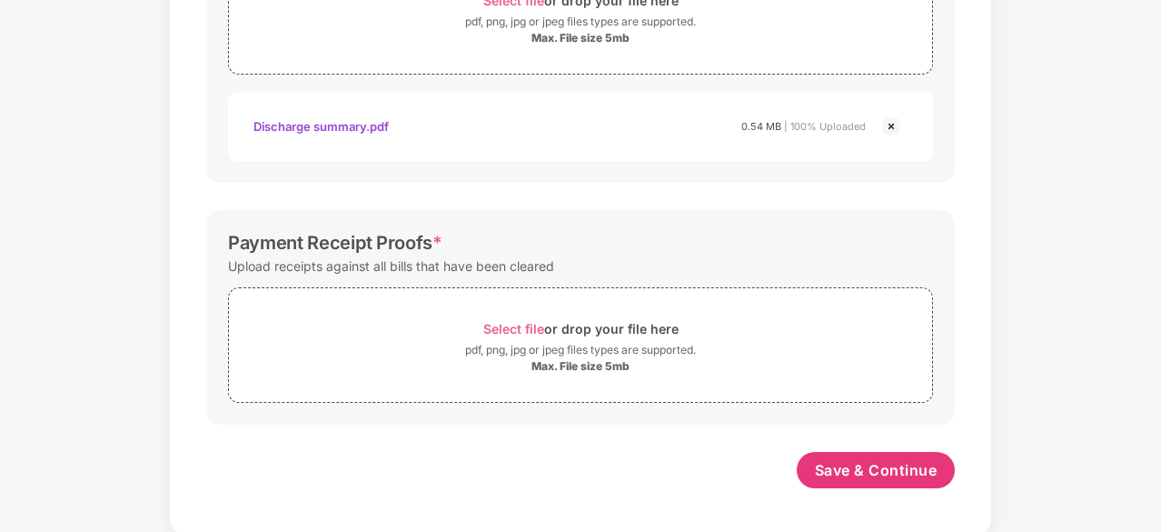
scroll to position [717, 0]
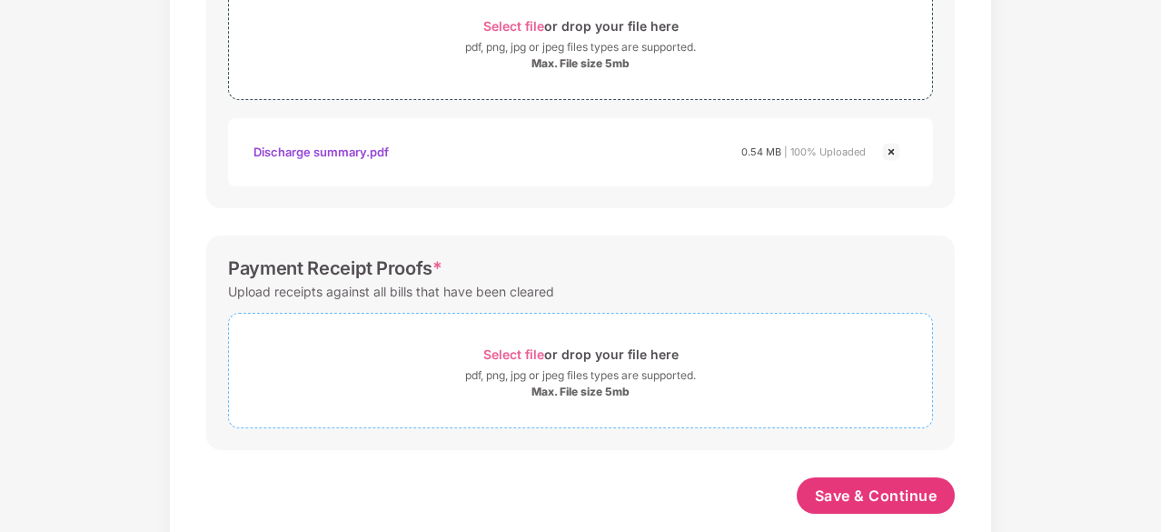
click at [507, 351] on span "Select file" at bounding box center [513, 353] width 61 height 15
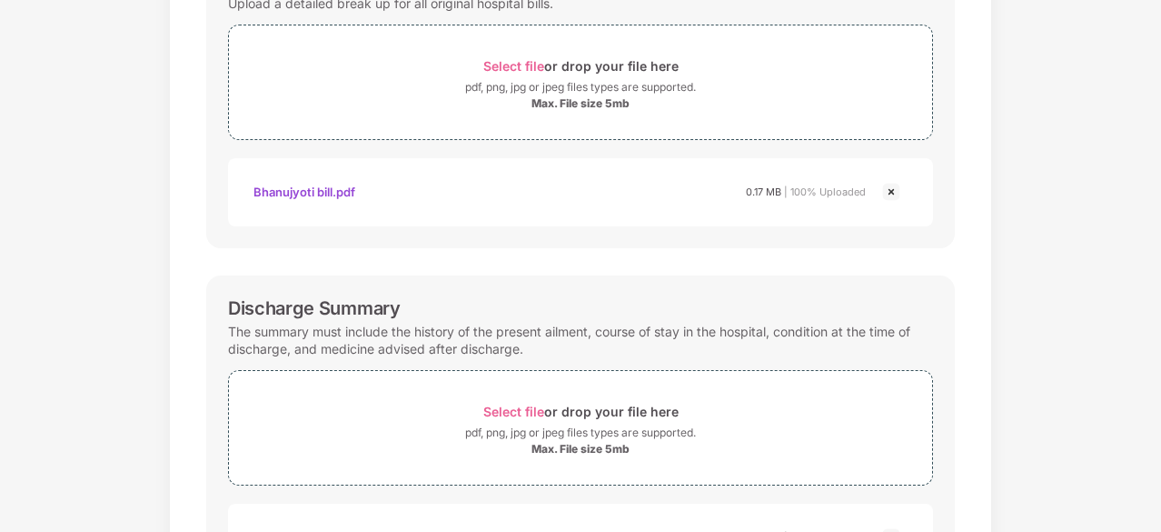
scroll to position [331, 0]
click at [522, 72] on span "Select file" at bounding box center [513, 66] width 61 height 15
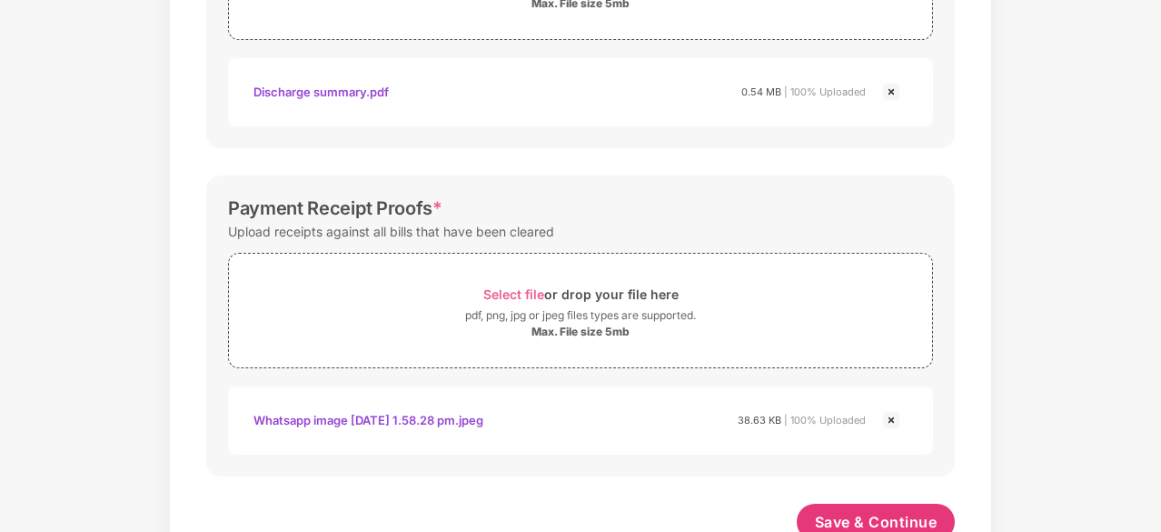
scroll to position [829, 0]
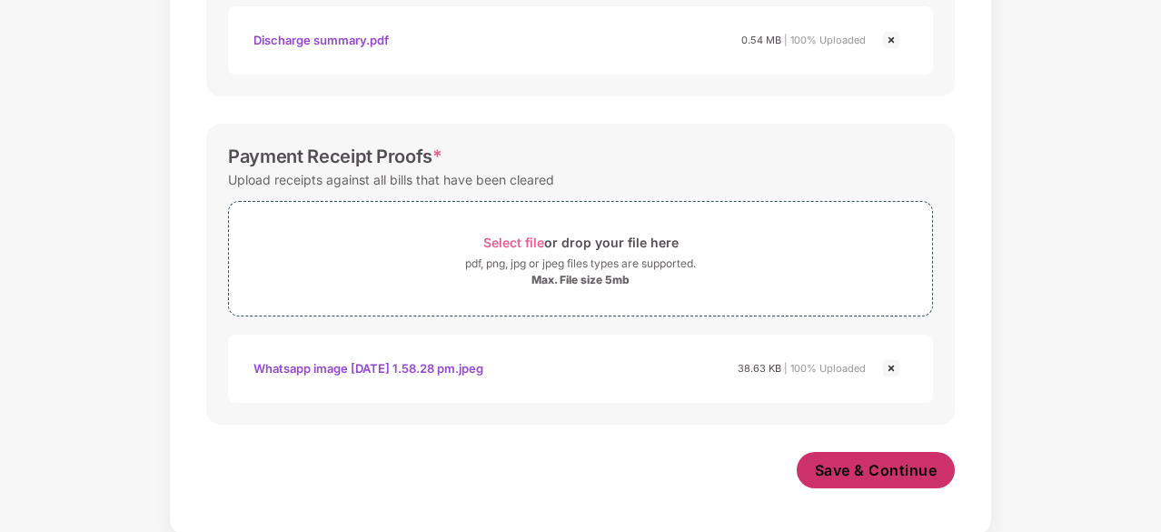
click at [865, 452] on button "Save & Continue" at bounding box center [876, 470] width 159 height 36
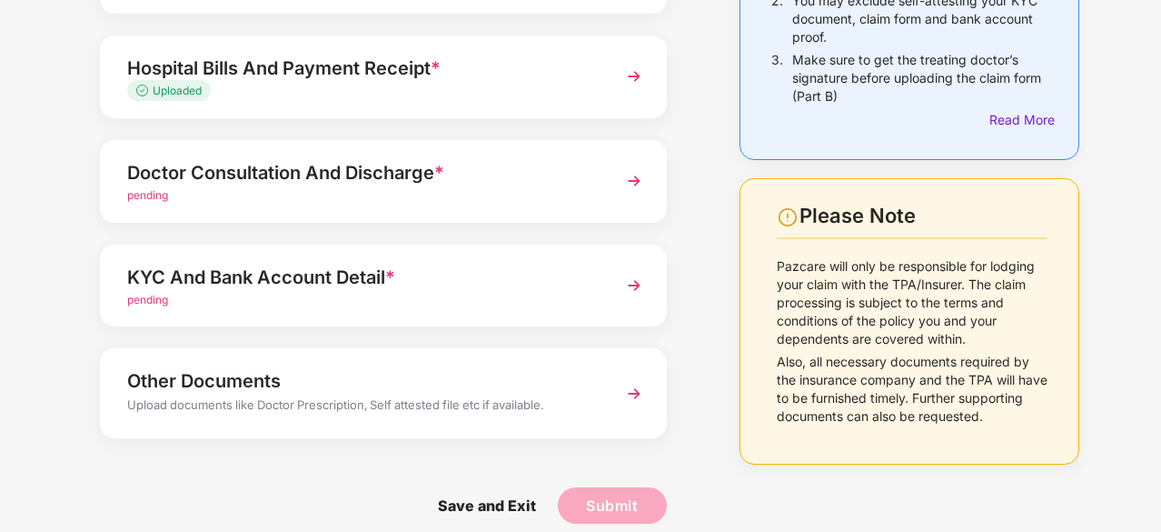
scroll to position [296, 0]
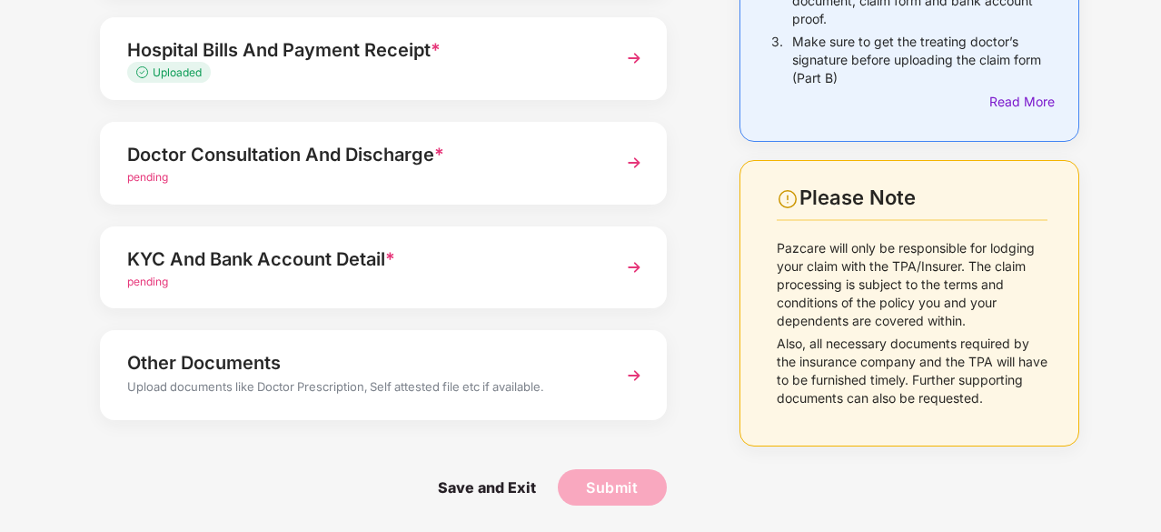
click at [498, 369] on div "Other Documents" at bounding box center [362, 362] width 470 height 29
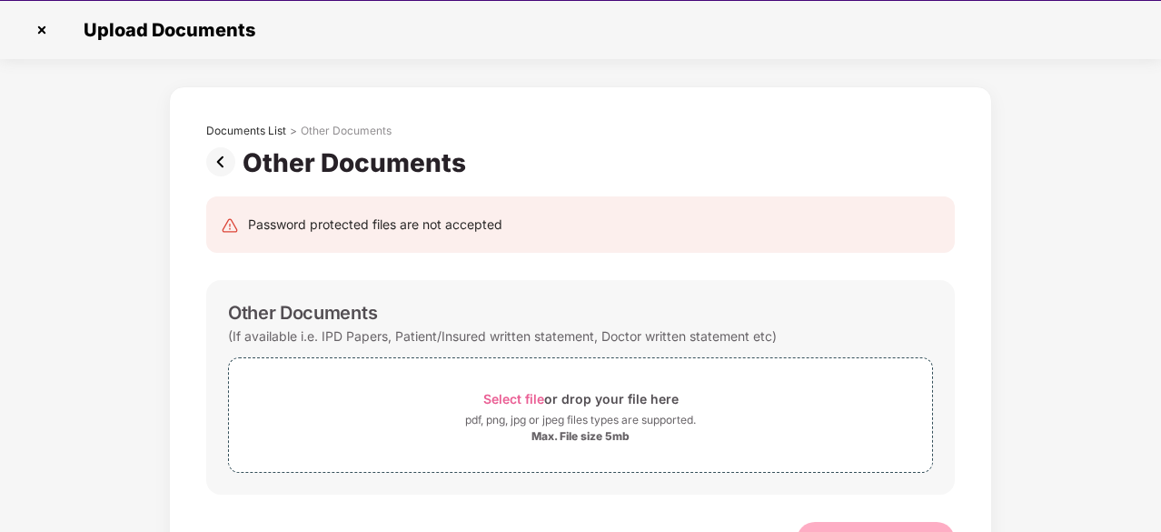
click at [45, 37] on img at bounding box center [41, 29] width 29 height 29
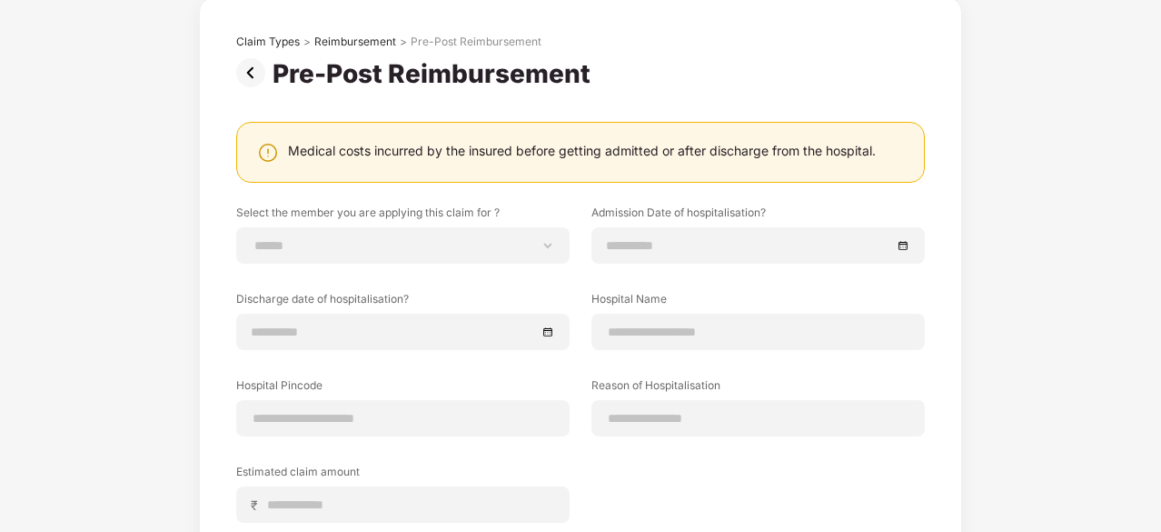
scroll to position [98, 0]
click at [247, 63] on img at bounding box center [254, 71] width 36 height 29
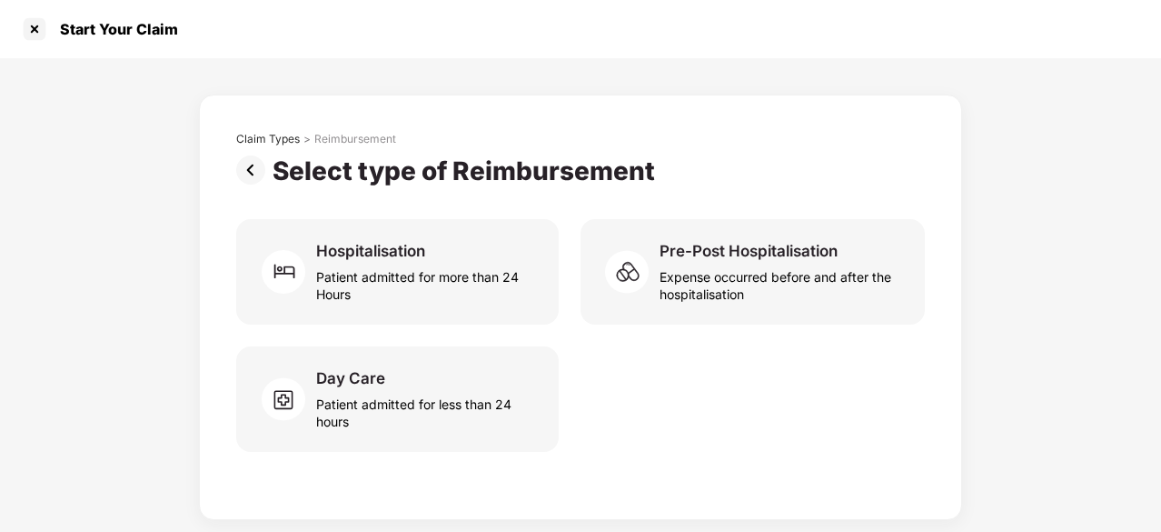
click at [265, 175] on img at bounding box center [254, 169] width 36 height 29
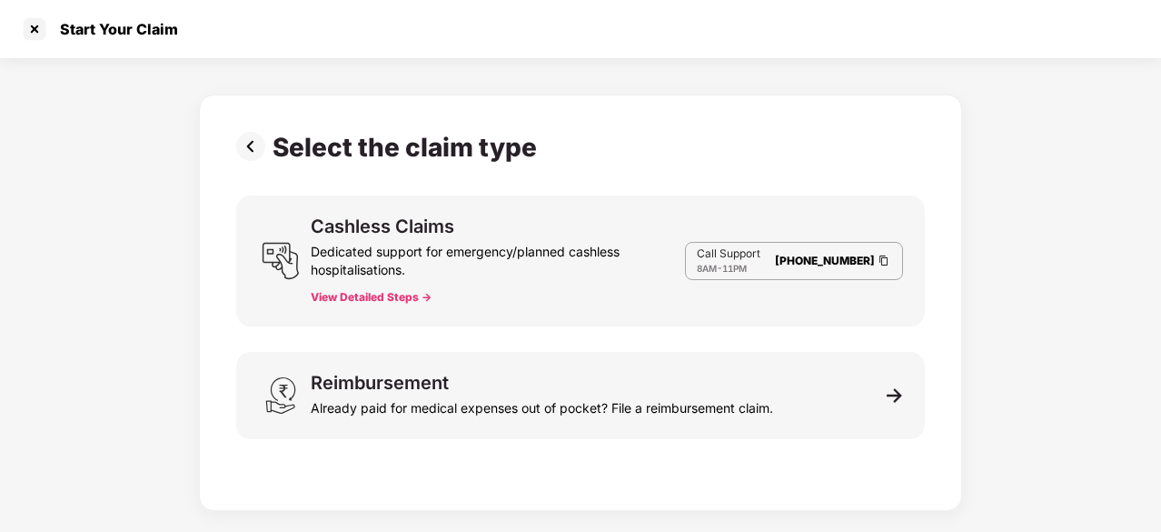
click at [563, 290] on div "Cashless Claims Dedicated support for emergency/planned cashless hospitalisatio…" at bounding box center [498, 260] width 374 height 87
click at [389, 295] on button "View Detailed Steps ->" at bounding box center [371, 297] width 121 height 15
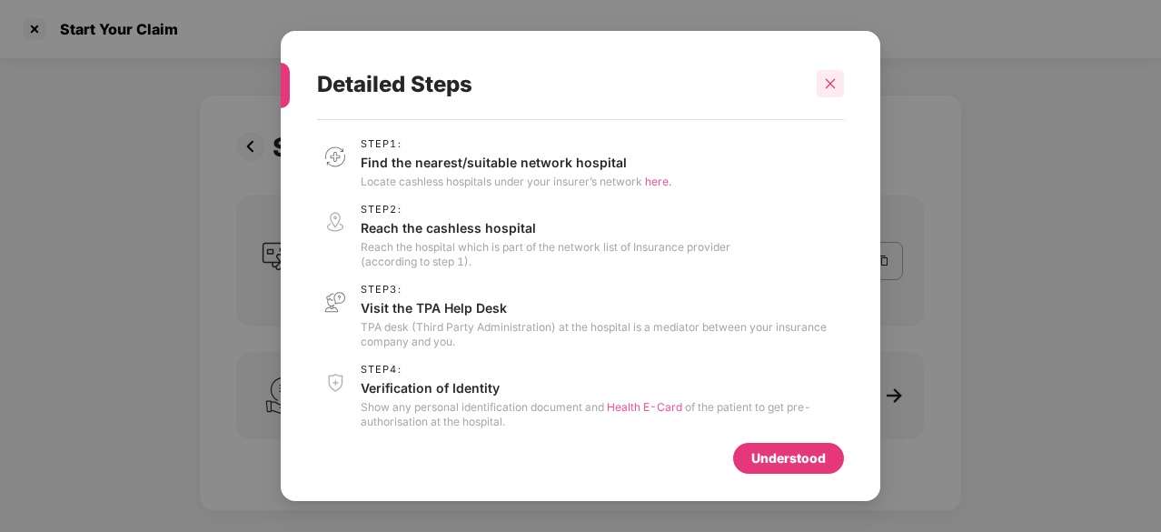
click at [832, 78] on icon "close" at bounding box center [830, 83] width 13 height 13
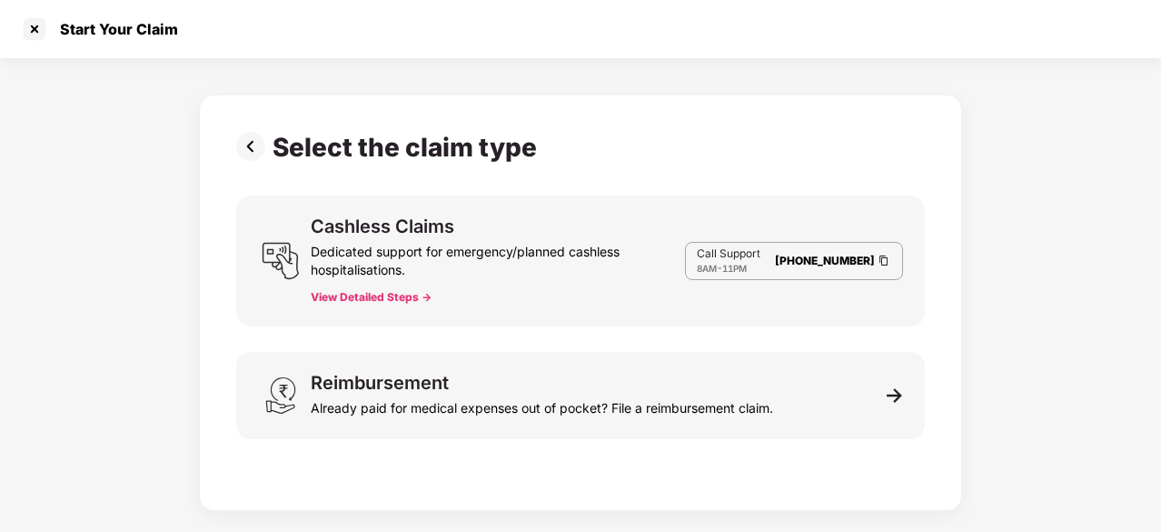
click at [254, 141] on img at bounding box center [254, 146] width 36 height 29
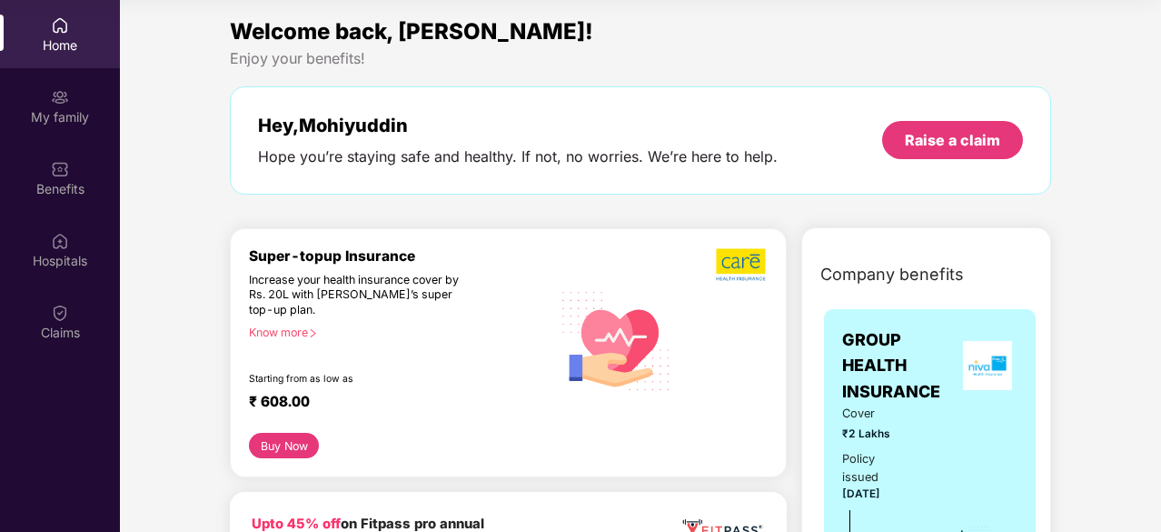
click at [53, 289] on div "Claims" at bounding box center [60, 321] width 120 height 68
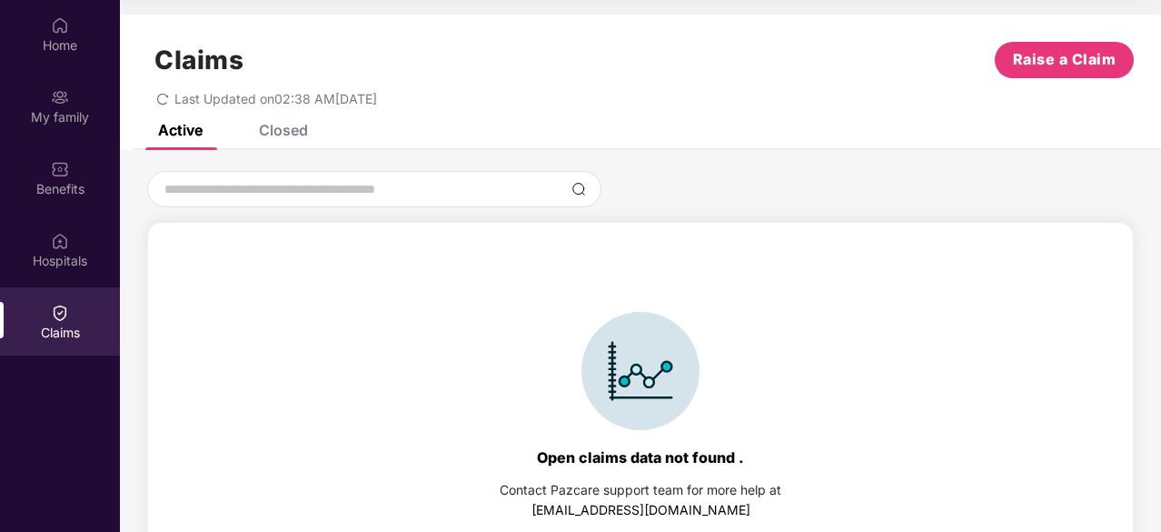
click at [259, 135] on div "Closed" at bounding box center [283, 130] width 49 height 18
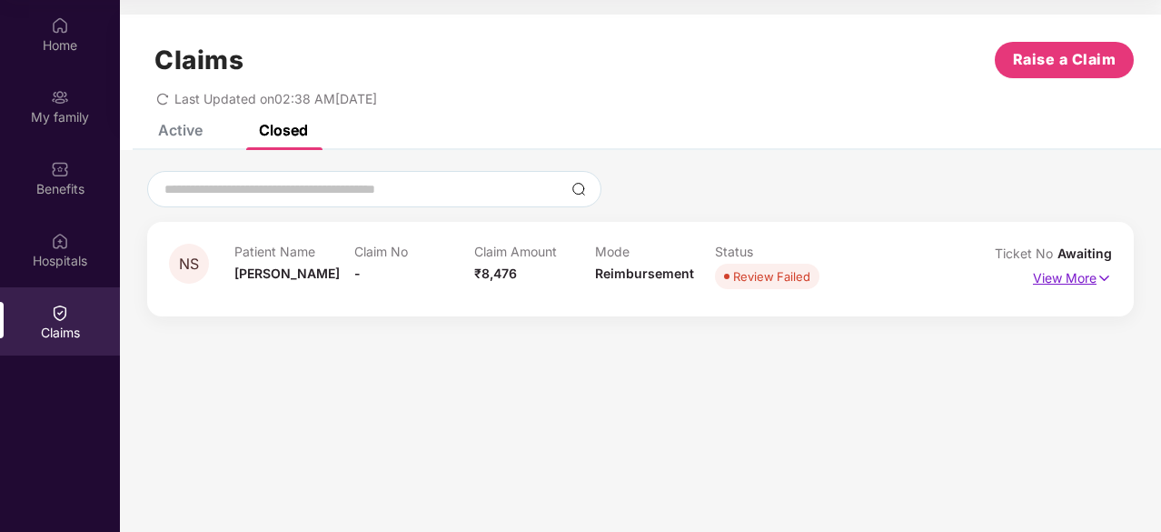
click at [1092, 272] on p "View More" at bounding box center [1072, 276] width 79 height 25
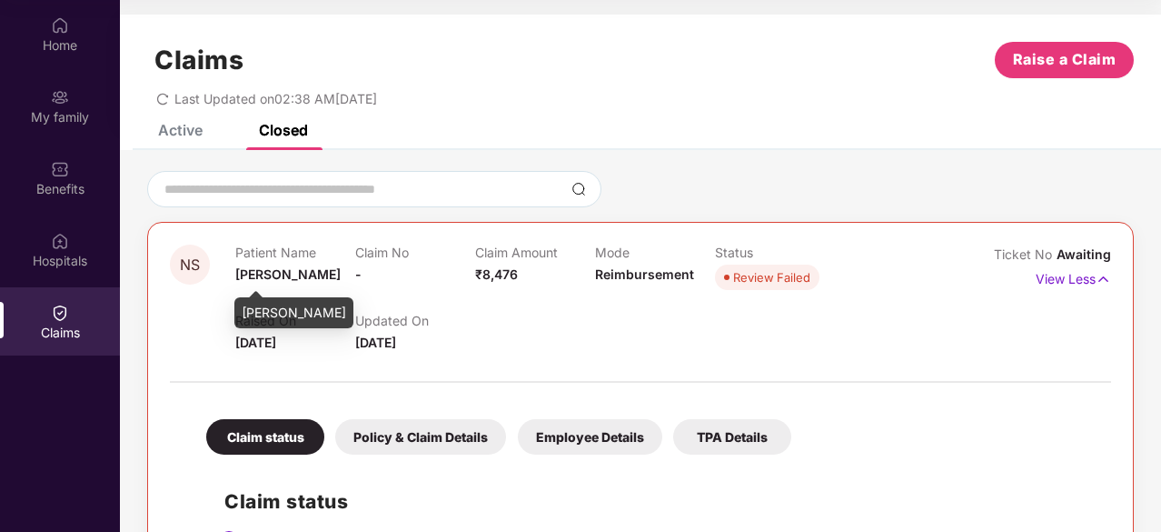
click at [275, 272] on span "[PERSON_NAME]" at bounding box center [287, 273] width 105 height 15
click at [196, 262] on span "NS" at bounding box center [190, 264] width 20 height 15
click at [449, 438] on div "Policy & Claim Details" at bounding box center [420, 436] width 171 height 35
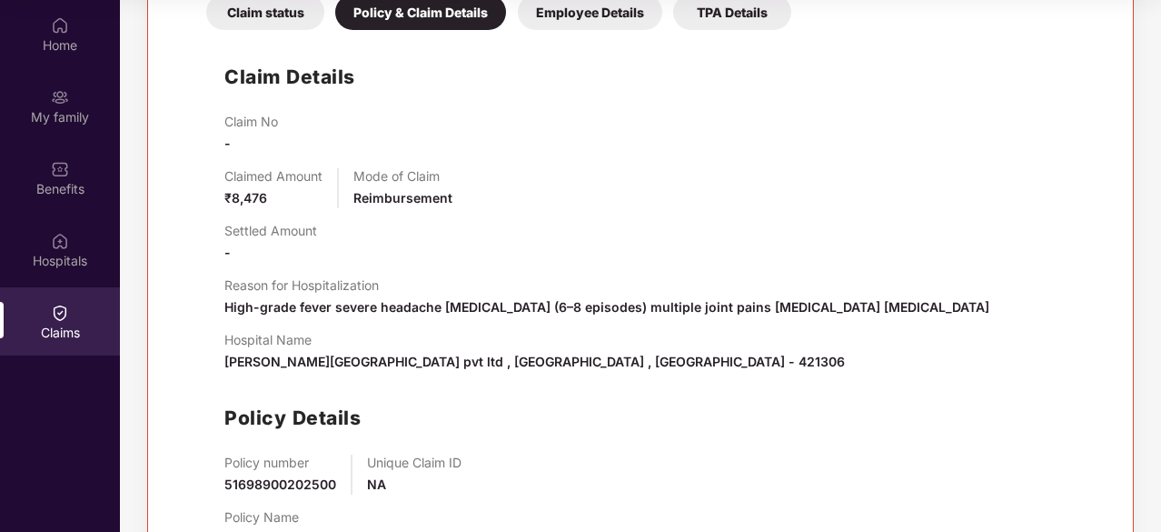
scroll to position [496, 0]
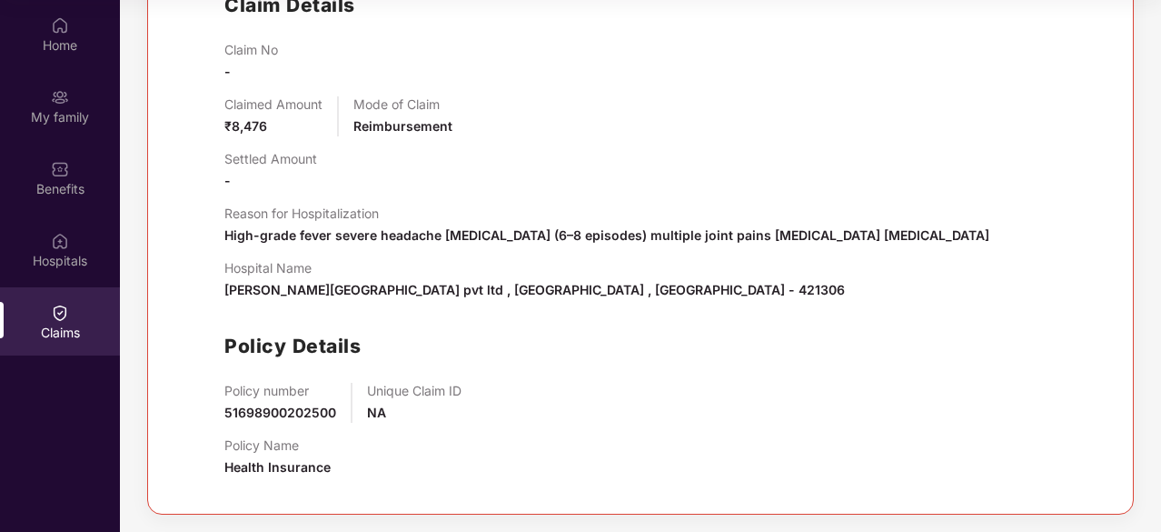
click at [359, 238] on span "High-grade fever severe headache nausea & vomiting (6–8 episodes) multiple join…" at bounding box center [606, 234] width 765 height 15
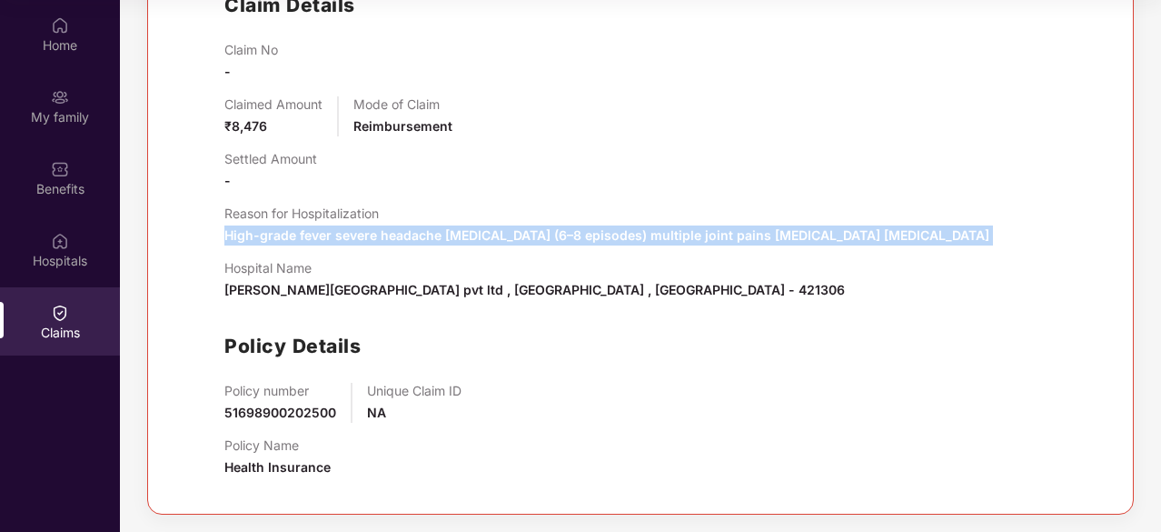
click at [359, 238] on span "High-grade fever severe headache nausea & vomiting (6–8 episodes) multiple join…" at bounding box center [606, 234] width 765 height 15
copy span "High-grade fever severe headache nausea & vomiting (6–8 episodes) multiple join…"
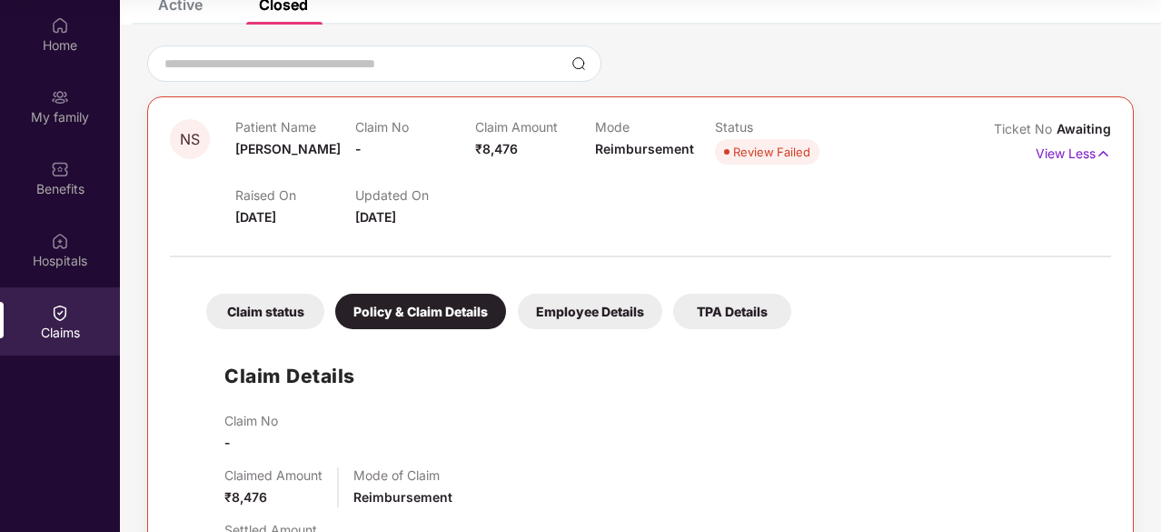
scroll to position [0, 0]
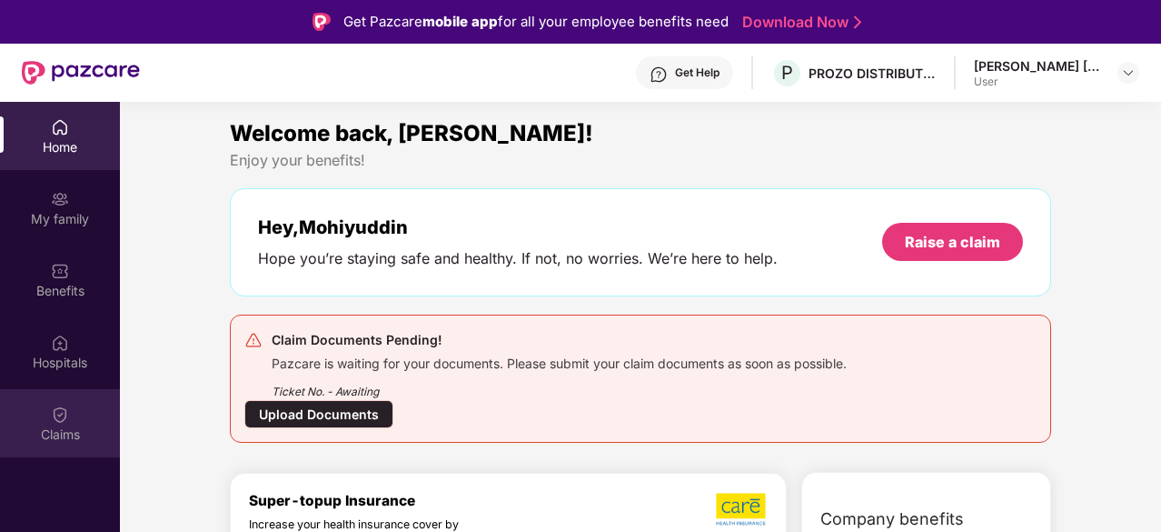
click at [58, 393] on div "Claims" at bounding box center [60, 423] width 120 height 68
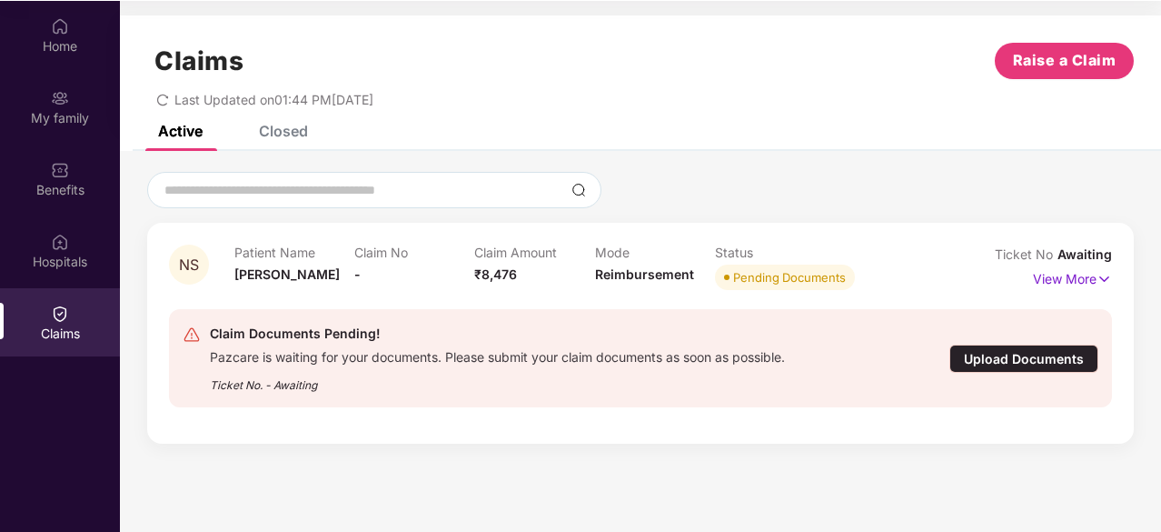
scroll to position [102, 0]
click at [1056, 281] on p "View More" at bounding box center [1072, 276] width 79 height 25
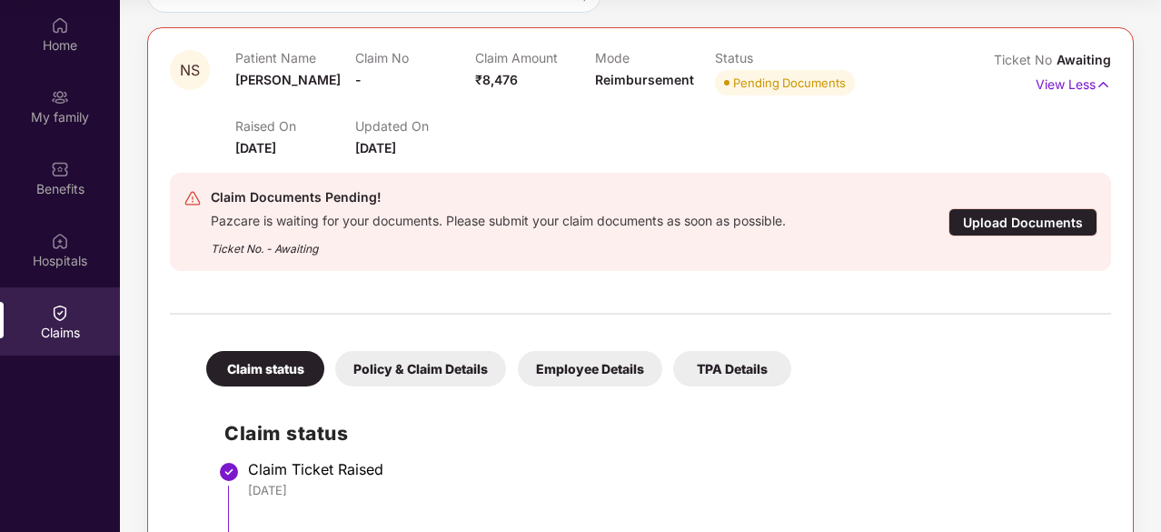
scroll to position [296, 0]
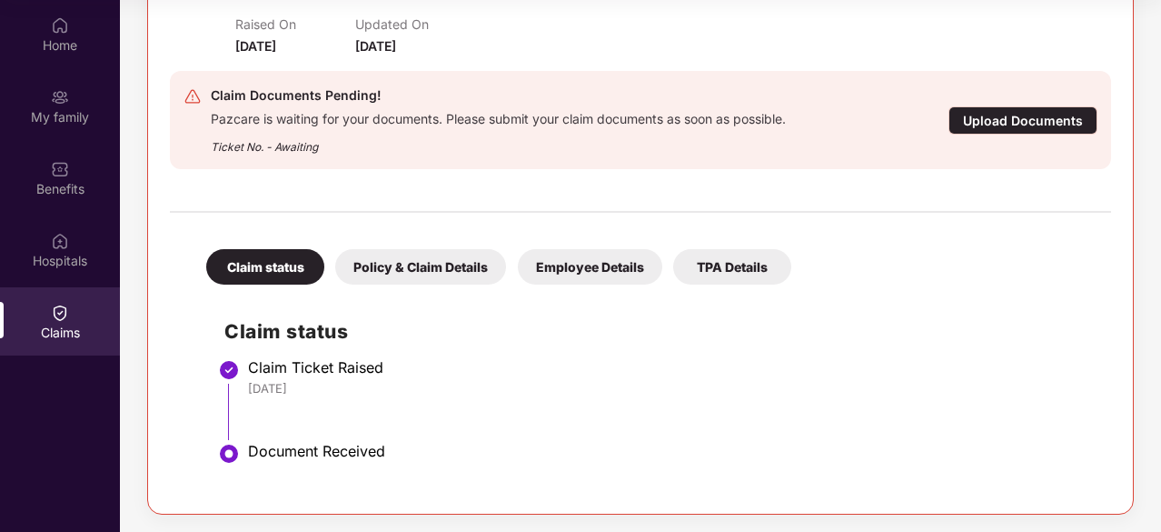
click at [840, 126] on div "Claim Documents Pending! Pazcare is waiting for your documents. Please submit y…" at bounding box center [564, 120] width 761 height 71
click at [1047, 124] on div "Upload Documents" at bounding box center [1023, 120] width 149 height 28
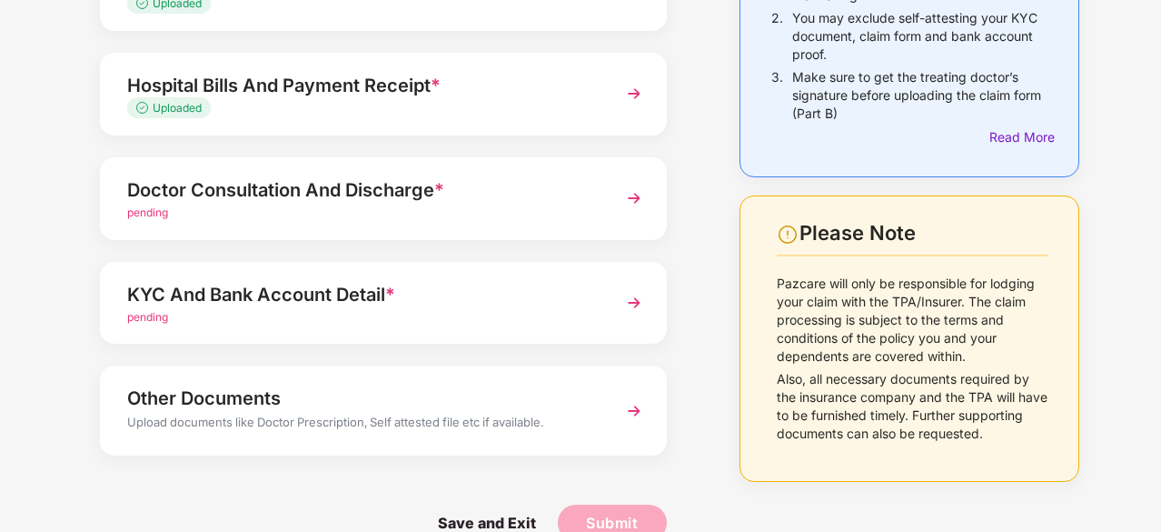
scroll to position [262, 0]
click at [636, 293] on img at bounding box center [634, 301] width 33 height 33
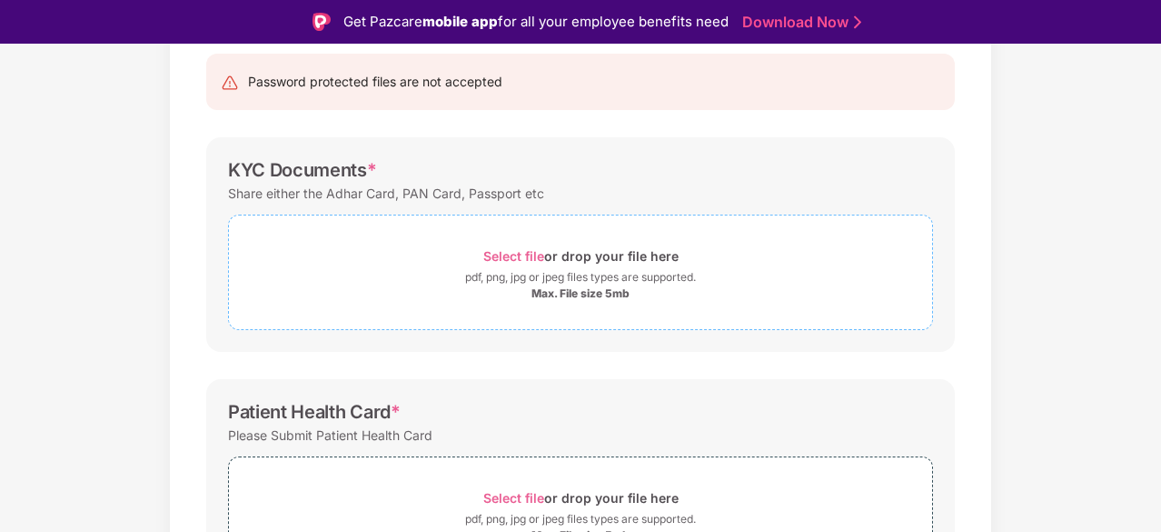
scroll to position [186, 0]
click at [522, 247] on span "Select file" at bounding box center [513, 254] width 61 height 15
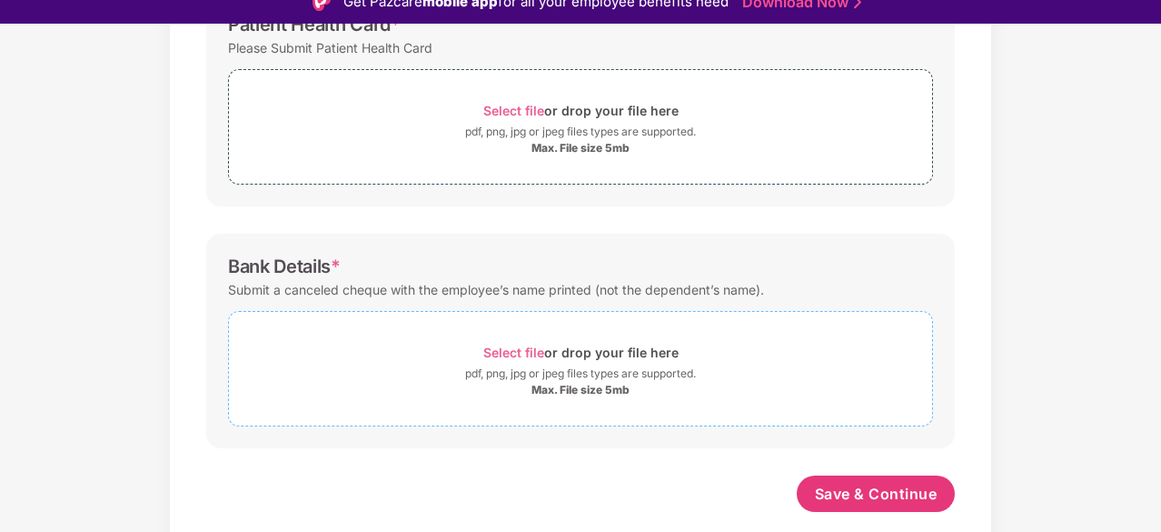
scroll to position [565, 0]
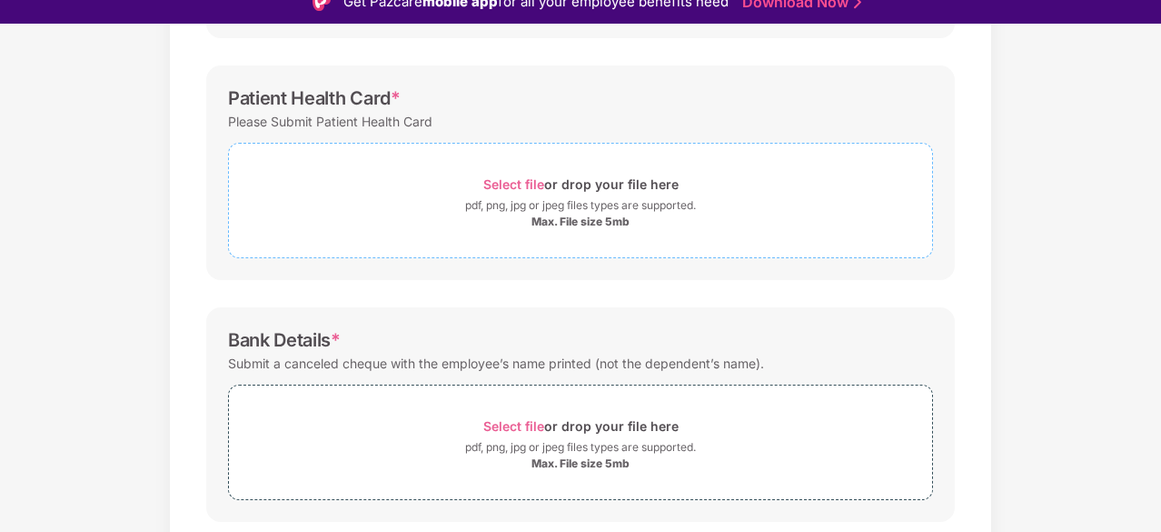
click at [492, 183] on span "Select file" at bounding box center [513, 183] width 61 height 15
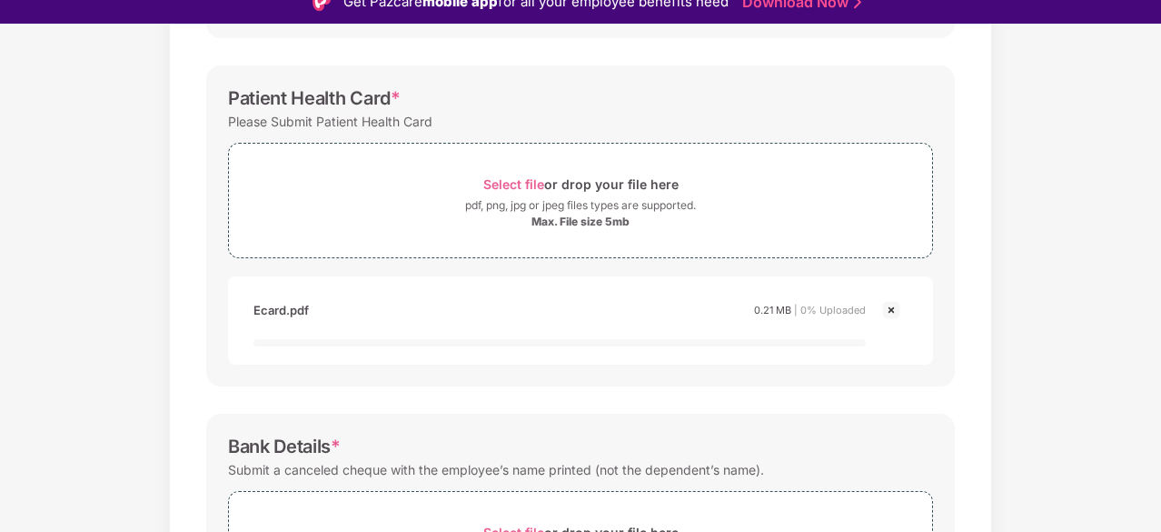
click at [269, 110] on div "Please Submit Patient Health Card" at bounding box center [330, 121] width 204 height 25
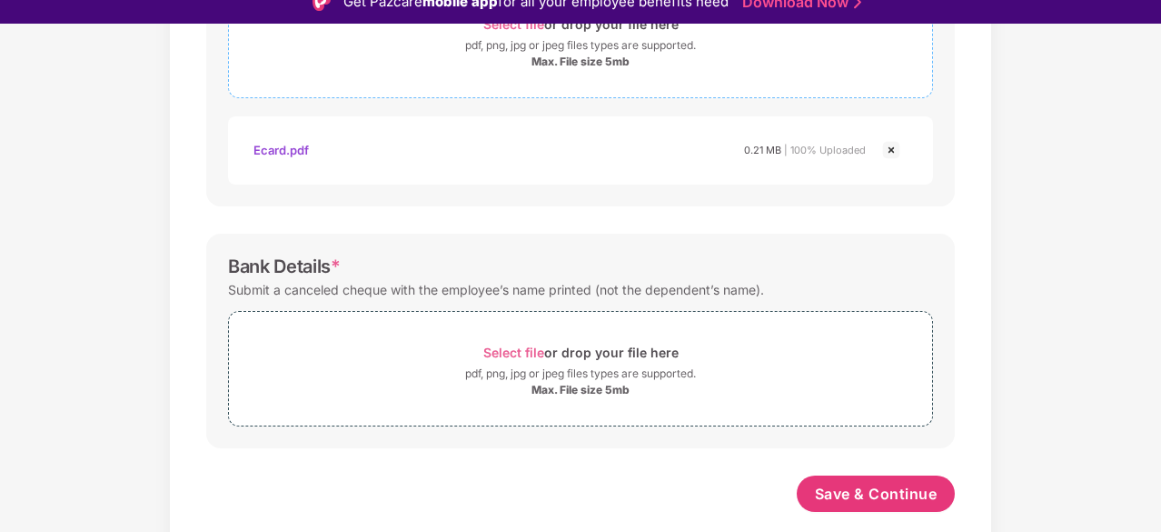
scroll to position [725, 0]
click at [516, 346] on span "Select file" at bounding box center [513, 351] width 61 height 15
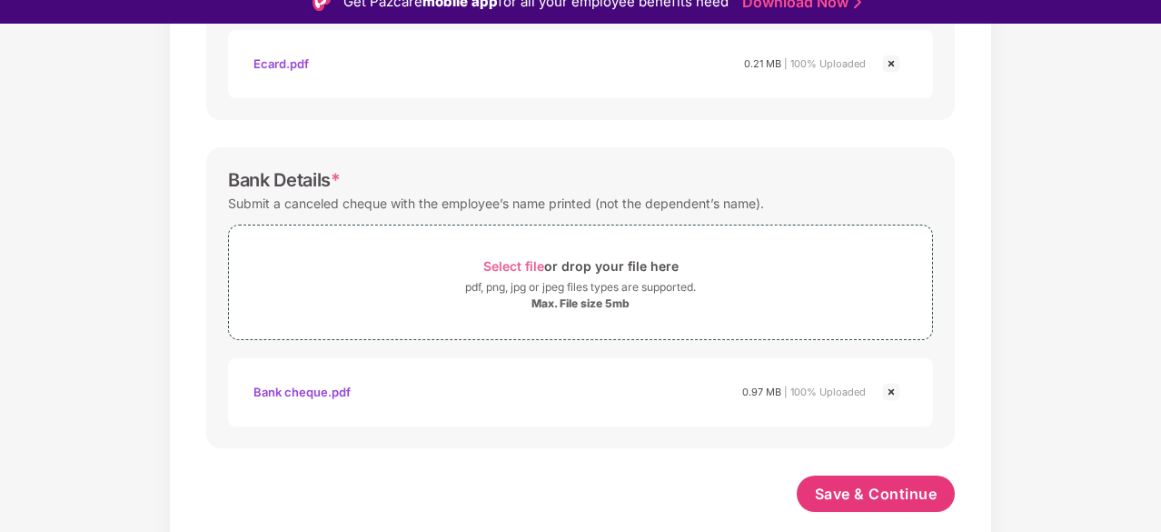
scroll to position [44, 0]
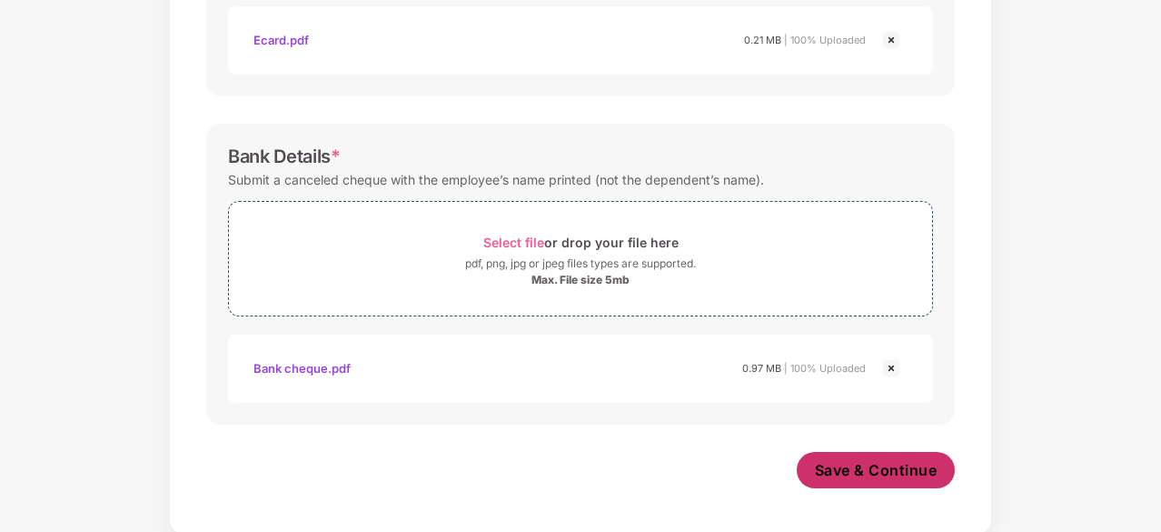
click at [865, 470] on span "Save & Continue" at bounding box center [876, 470] width 123 height 20
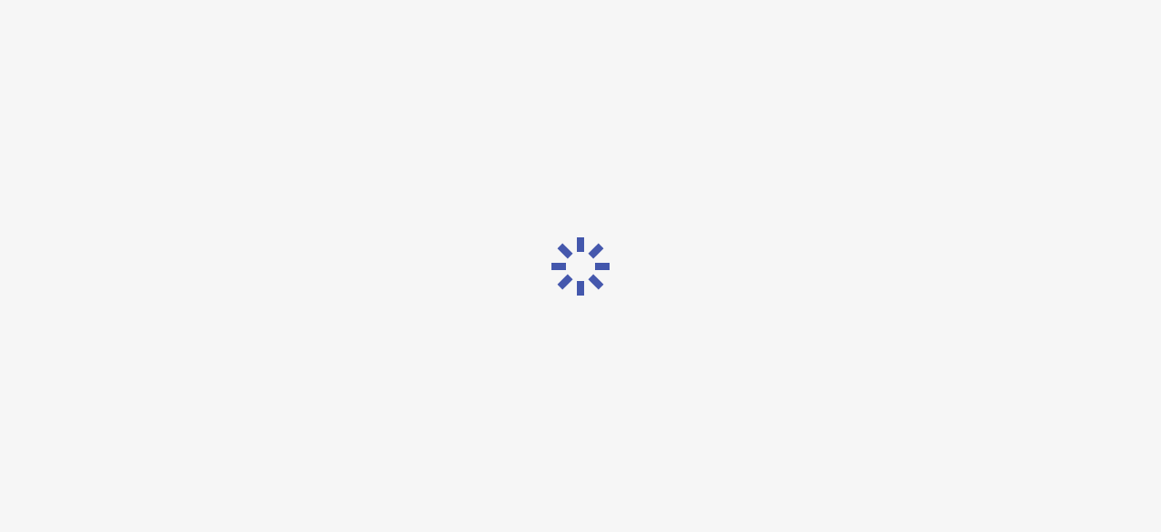
scroll to position [0, 0]
